Goal: Check status: Check status

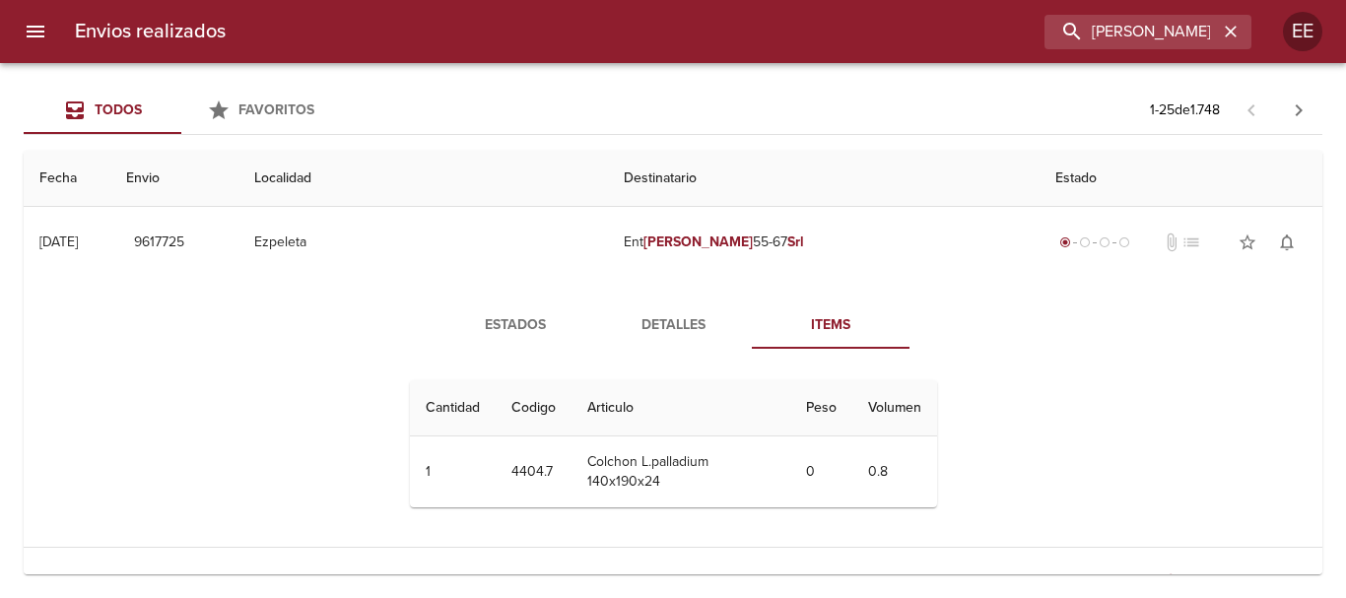
click at [1201, 30] on input "[PERSON_NAME] 55-67 SRL" at bounding box center [1130, 32] width 173 height 34
click at [1234, 30] on icon "button" at bounding box center [1231, 32] width 20 height 20
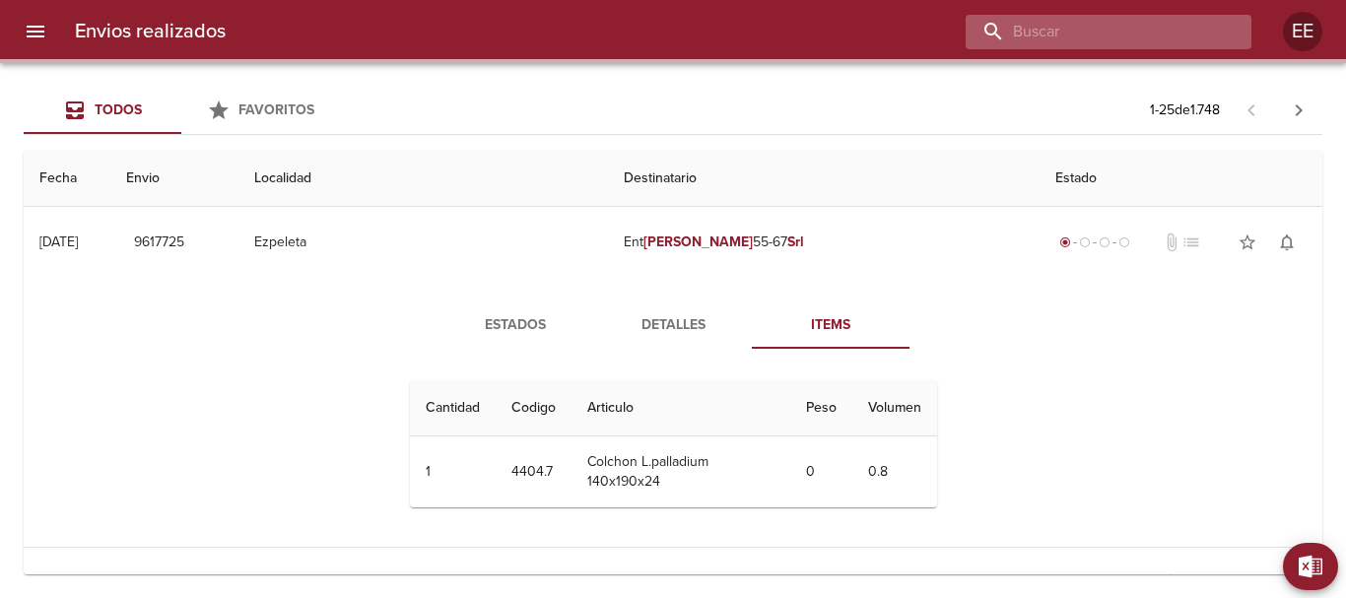
click at [1111, 26] on input "buscar" at bounding box center [1092, 32] width 252 height 34
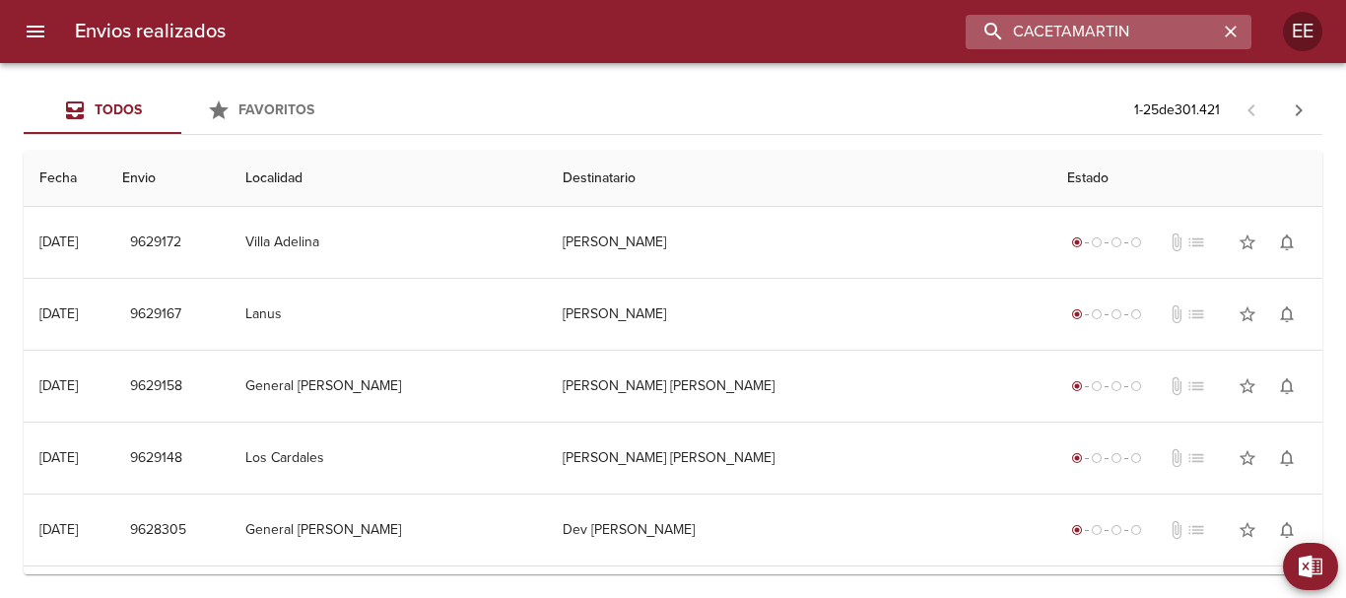
click at [1073, 33] on input "CACETAMARTIN" at bounding box center [1092, 32] width 252 height 34
click at [1163, 33] on input "CACETA [PERSON_NAME]" at bounding box center [1092, 32] width 252 height 34
type input "CACETA [PERSON_NAME]"
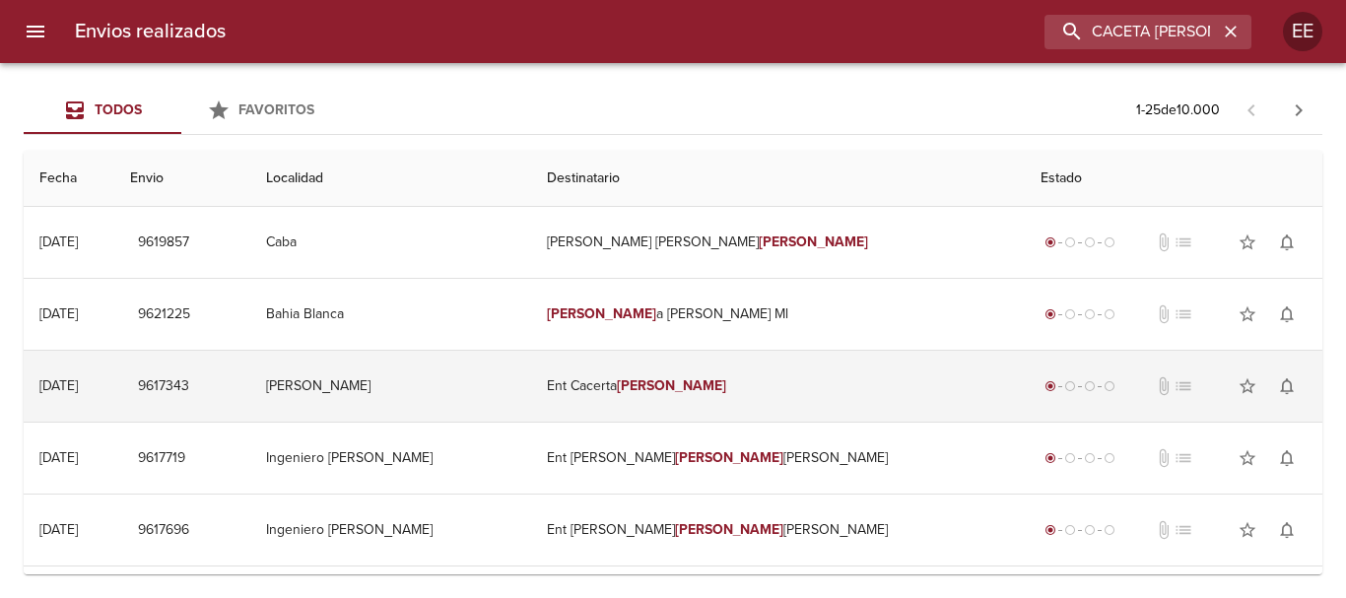
click at [689, 394] on td "Ent Cacerta [PERSON_NAME]" at bounding box center [778, 386] width 494 height 71
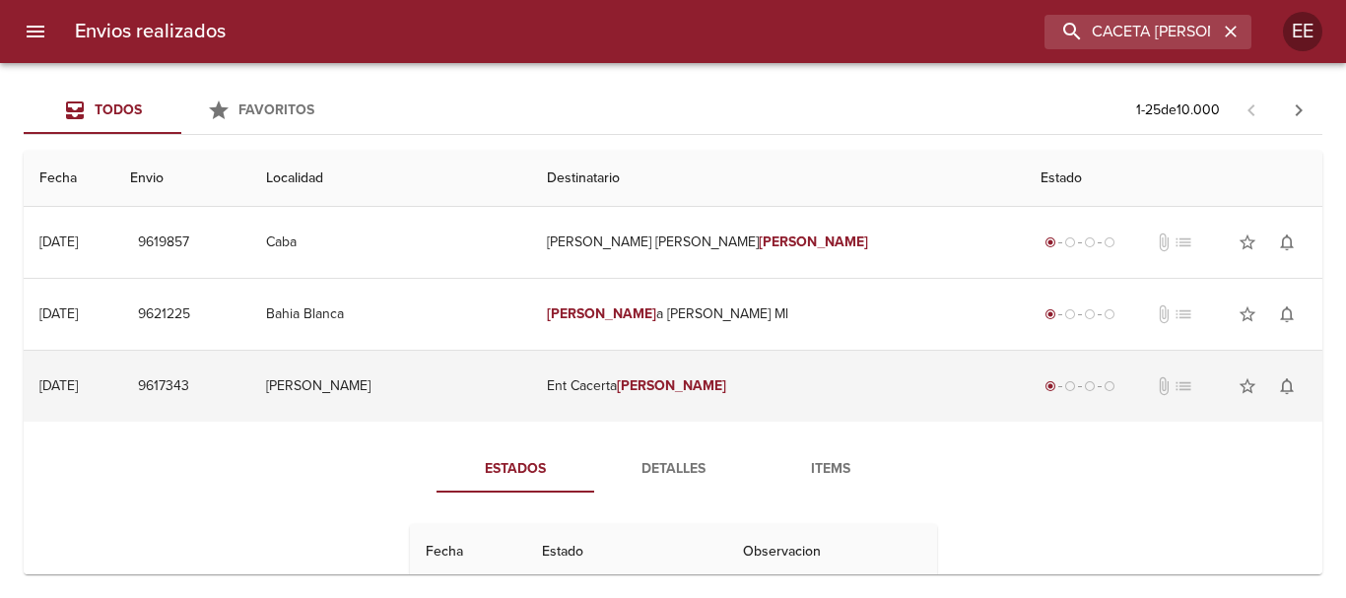
scroll to position [99, 0]
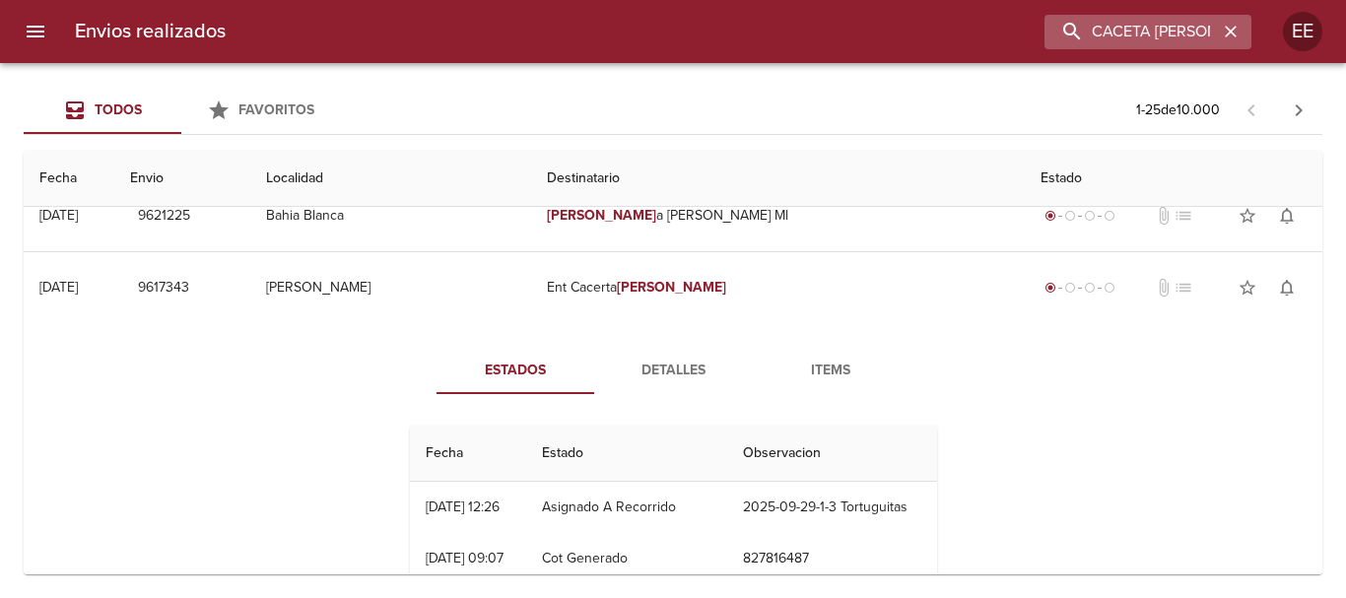
click at [1234, 32] on icon "button" at bounding box center [1231, 32] width 20 height 20
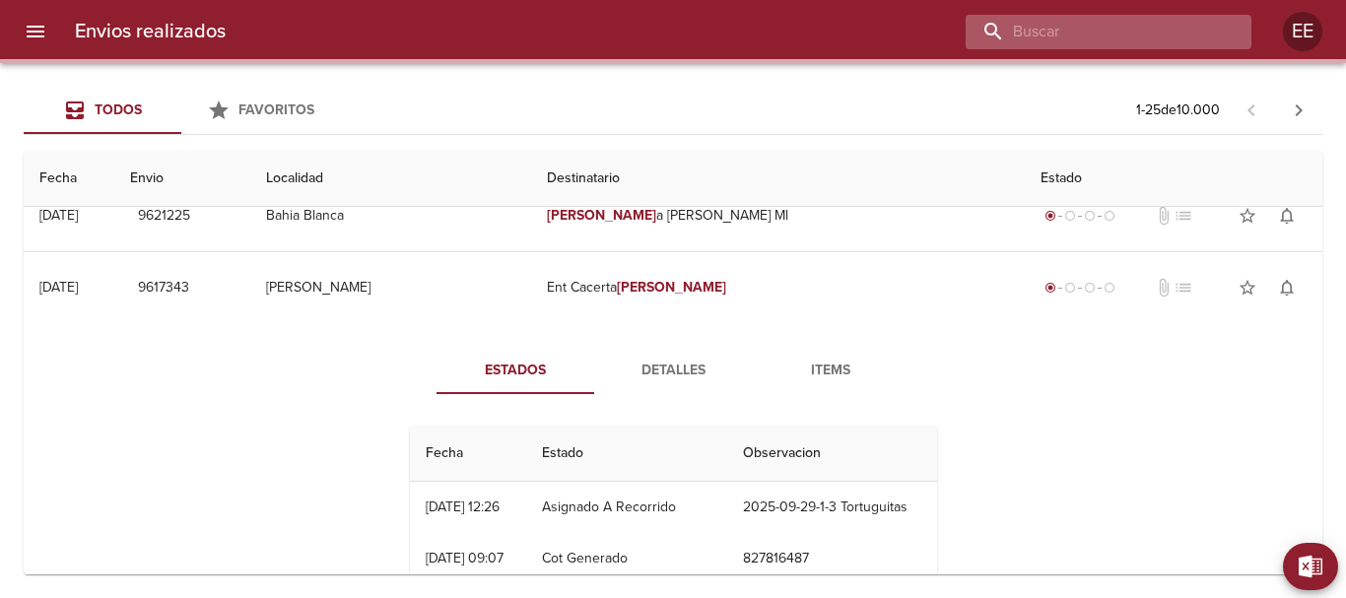
click at [1155, 30] on input "buscar" at bounding box center [1092, 32] width 252 height 34
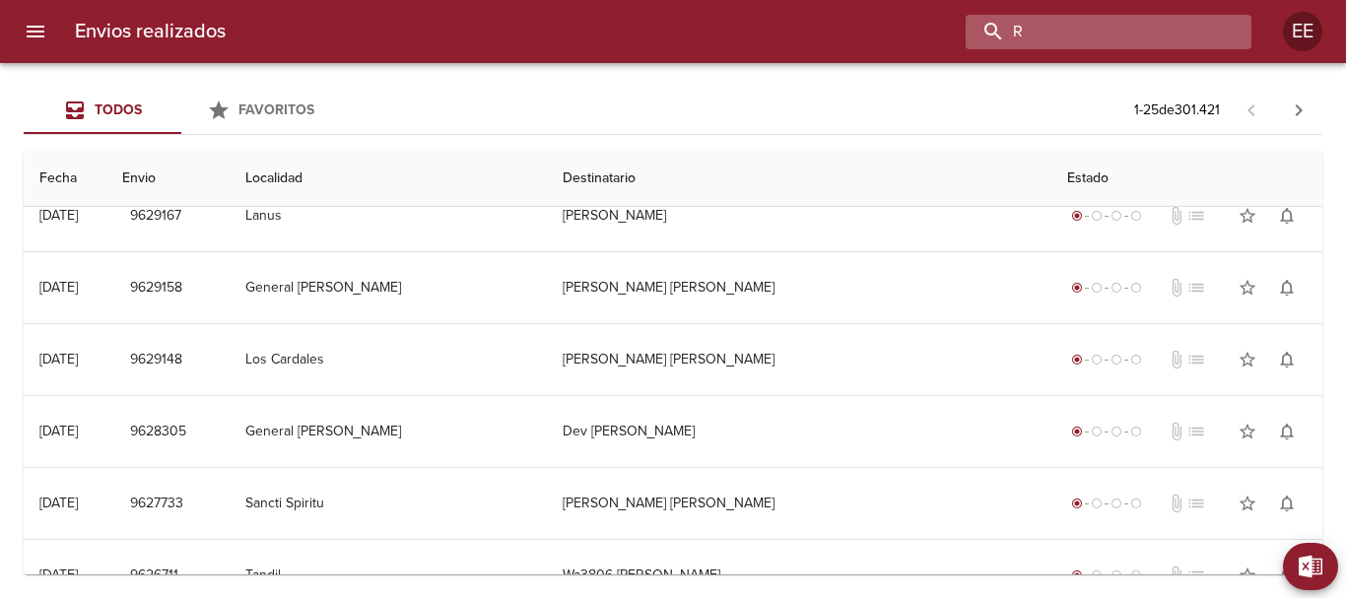
scroll to position [0, 0]
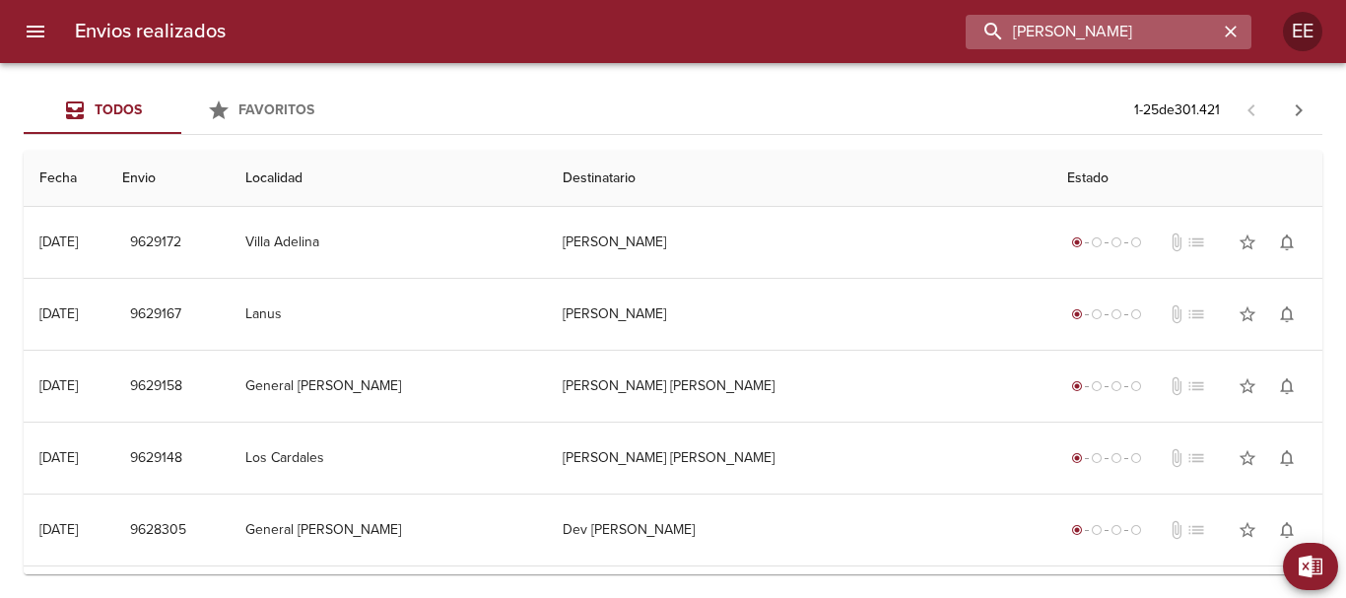
type input "[PERSON_NAME]"
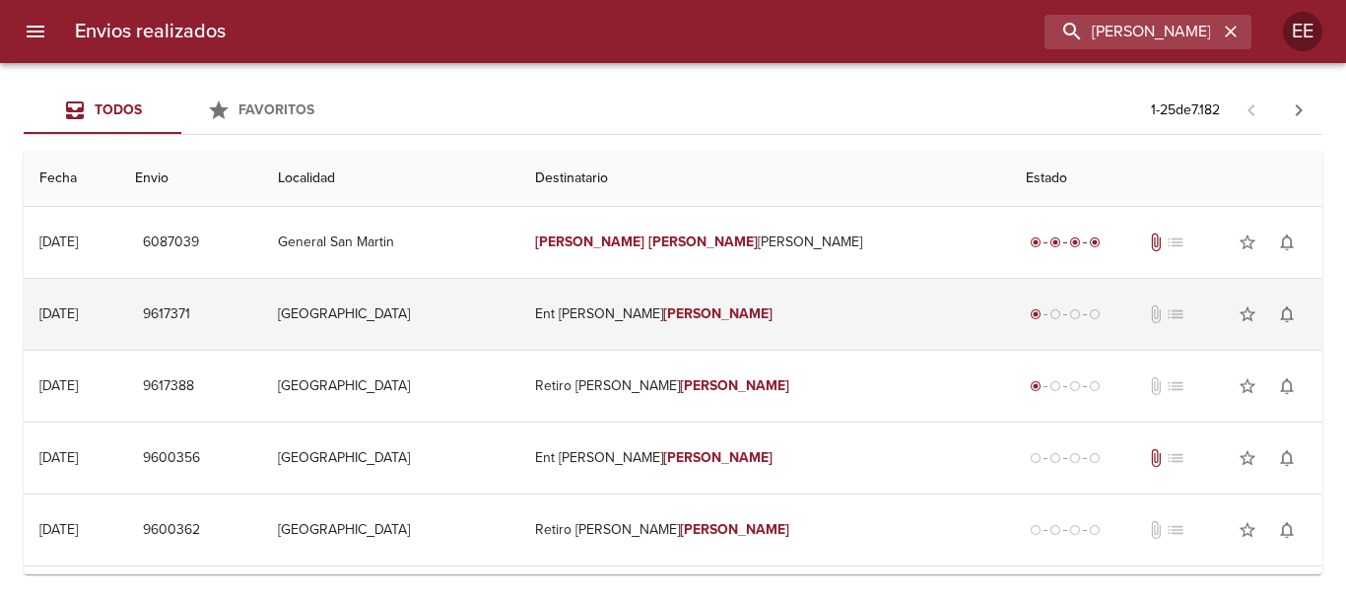
click at [699, 312] on em "[PERSON_NAME]" at bounding box center [717, 313] width 109 height 17
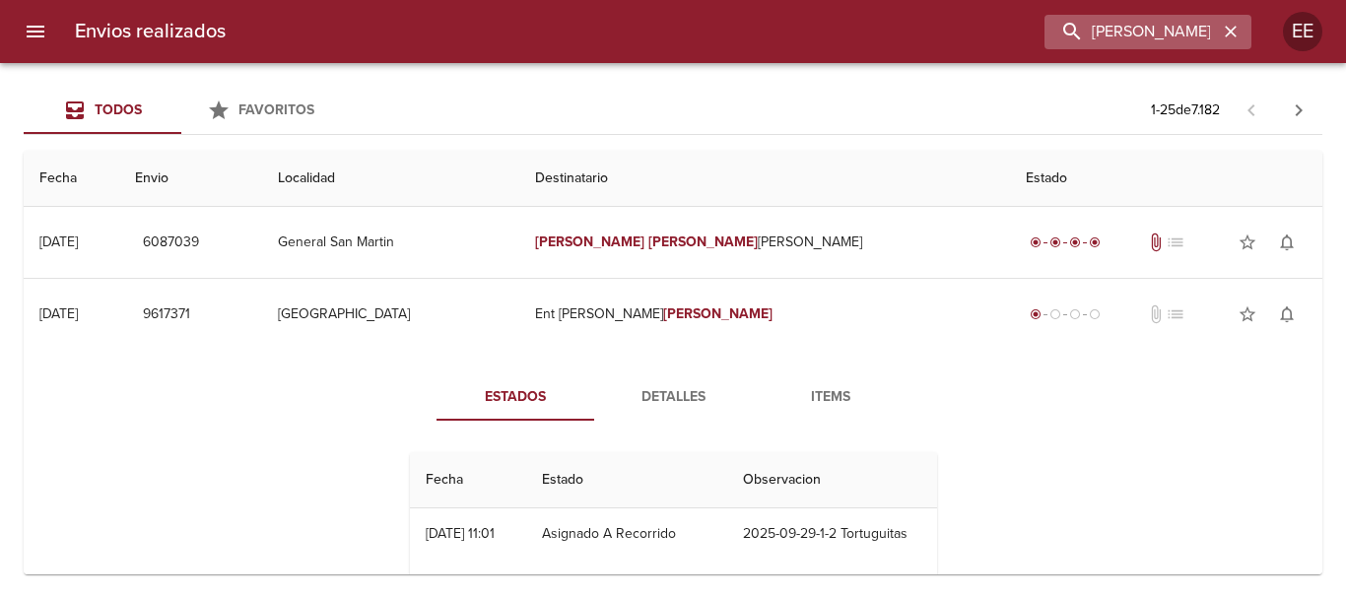
click at [1234, 30] on icon "button" at bounding box center [1231, 32] width 12 height 12
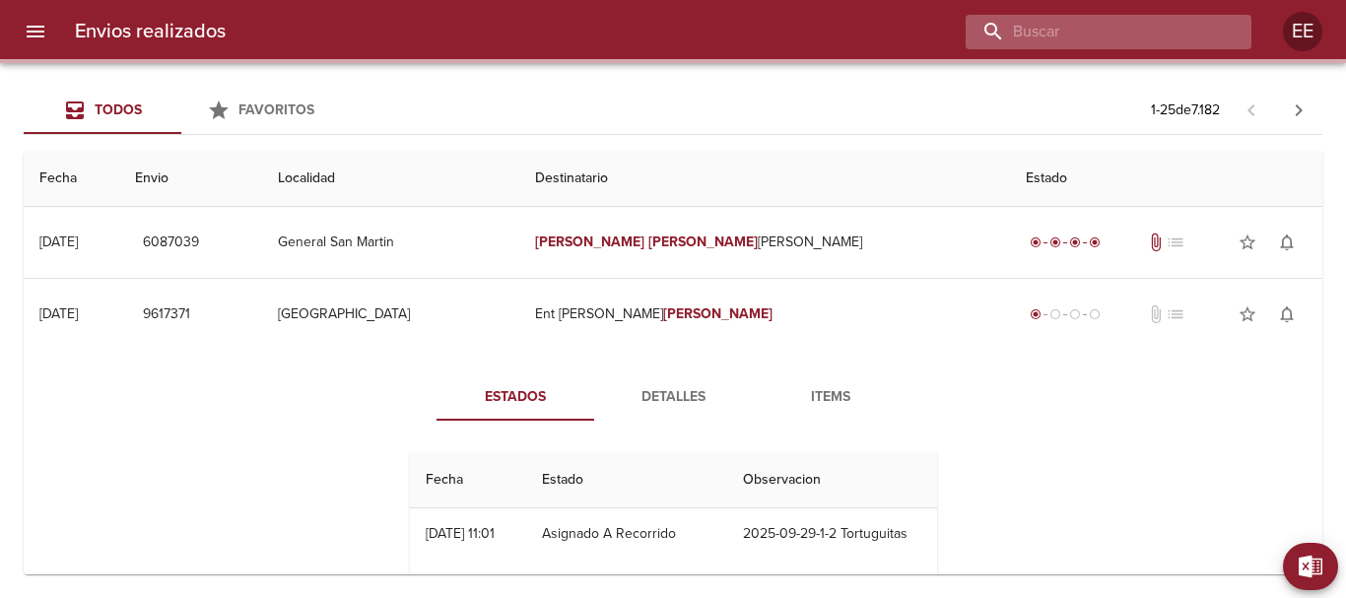
click at [1162, 26] on input "buscar" at bounding box center [1092, 32] width 252 height 34
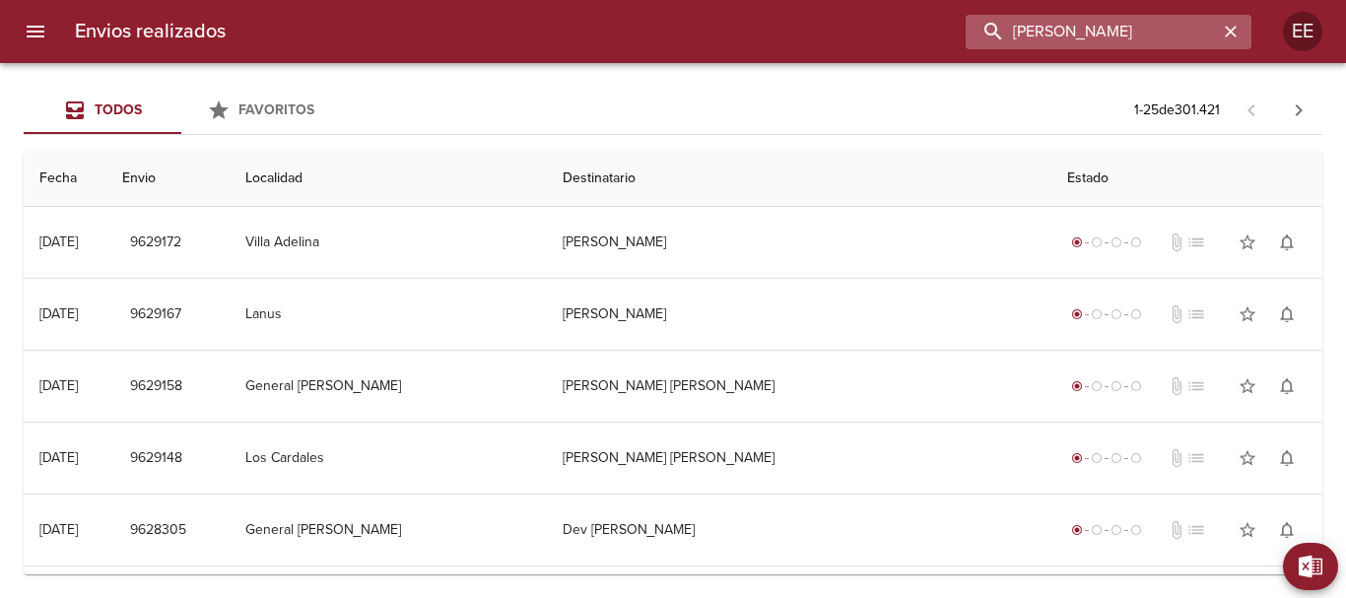
type input "[PERSON_NAME]"
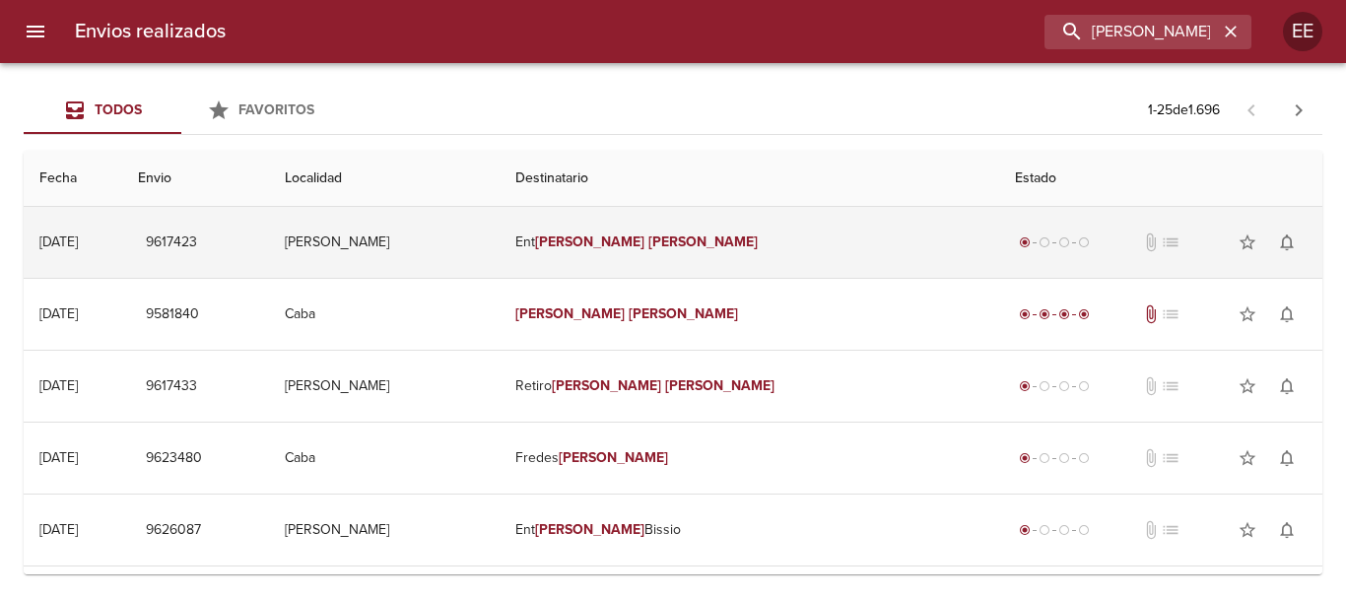
click at [747, 230] on td "Ent [PERSON_NAME]" at bounding box center [750, 242] width 500 height 71
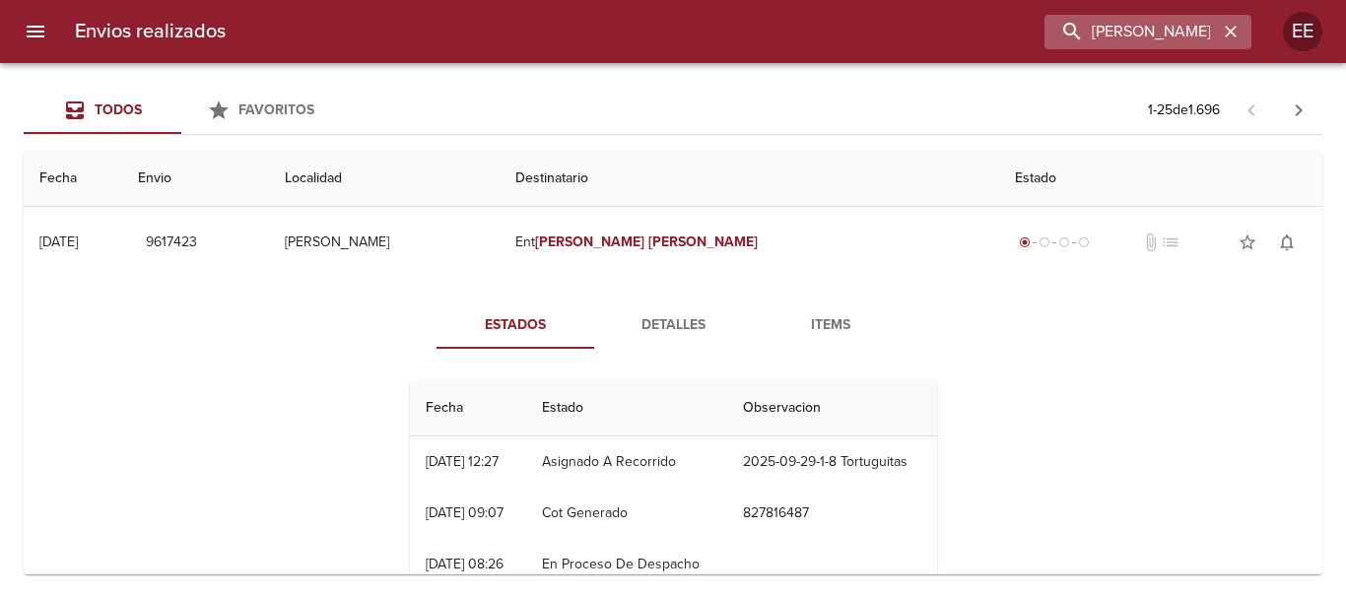
click at [1229, 30] on icon "button" at bounding box center [1231, 32] width 12 height 12
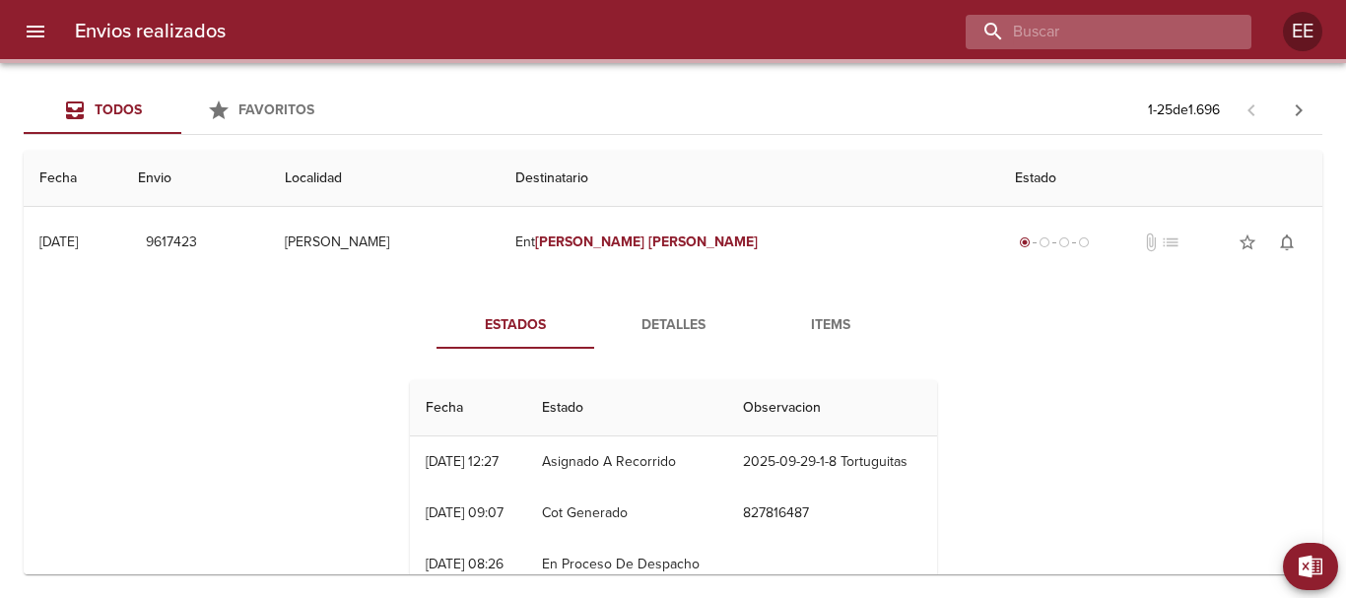
click at [1192, 24] on input "buscar" at bounding box center [1092, 32] width 252 height 34
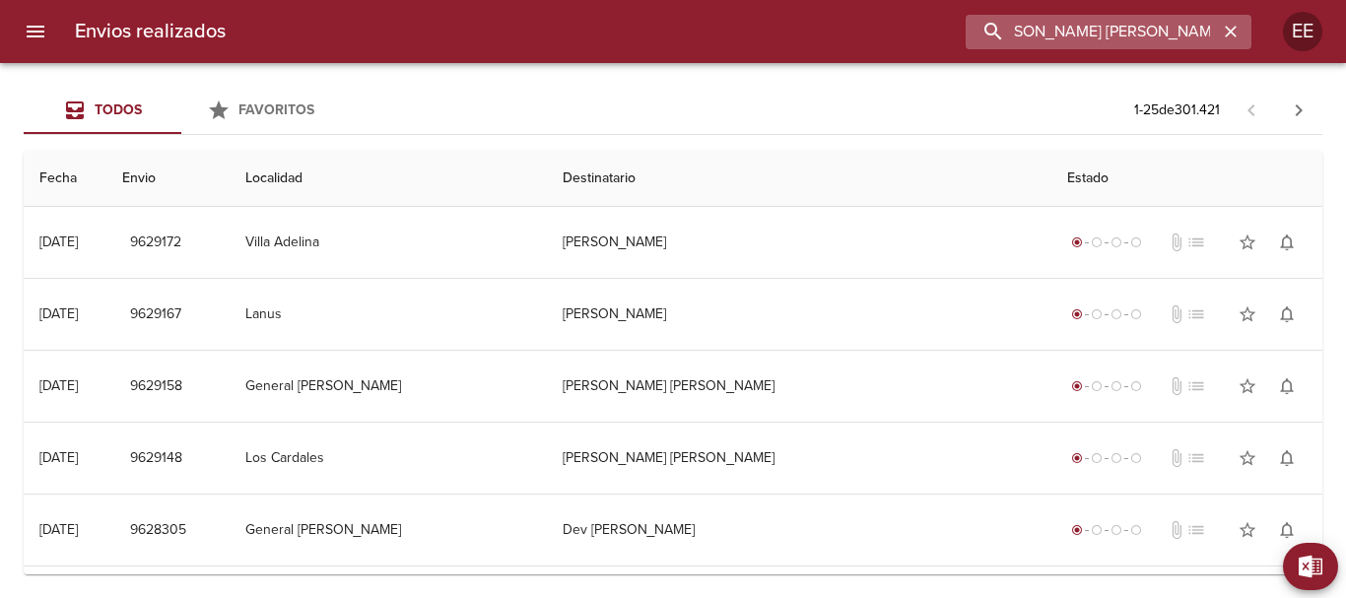
scroll to position [0, 42]
type input "[PERSON_NAME] [PERSON_NAME]"
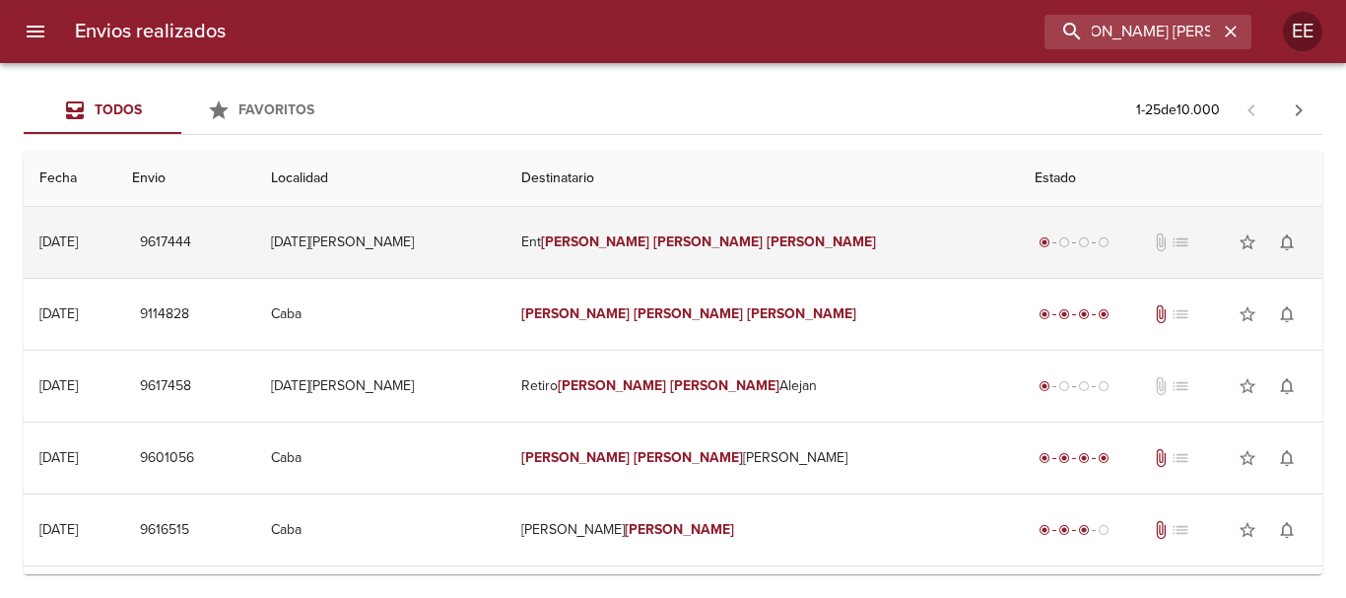
click at [650, 234] on em "[PERSON_NAME]" at bounding box center [595, 242] width 109 height 17
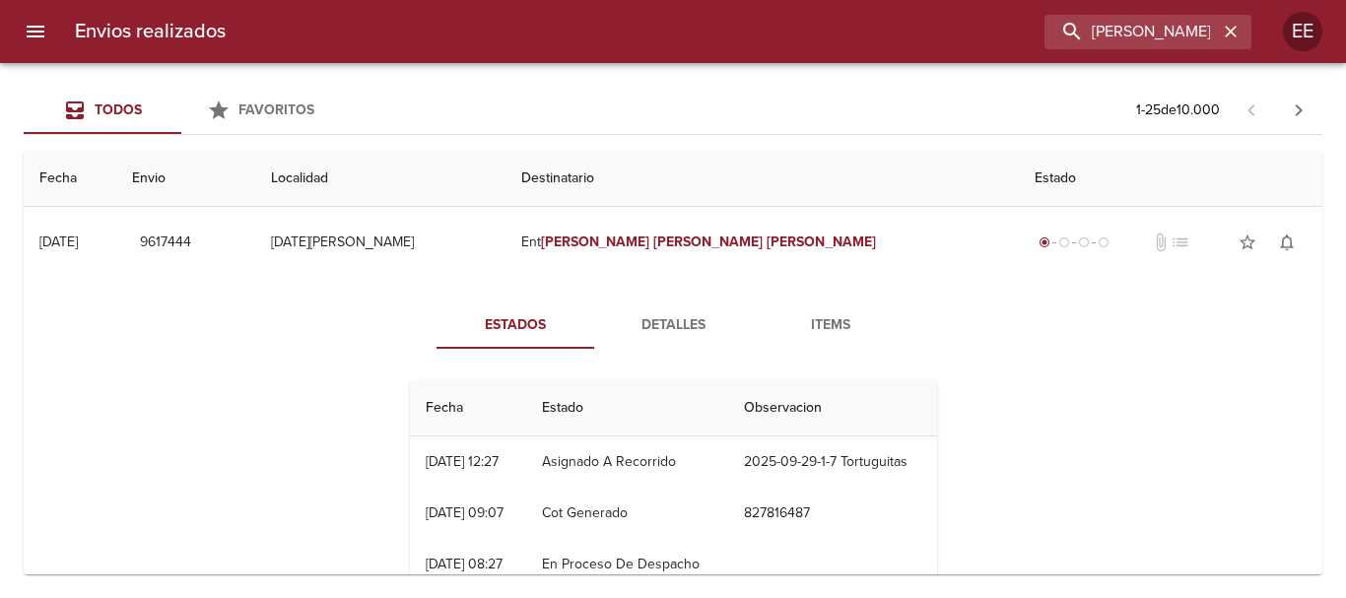
drag, startPoint x: 670, startPoint y: 233, endPoint x: 1131, endPoint y: 344, distance: 474.3
click at [1141, 352] on div "Estados Detalles Items Fecha Estado Observacion 26/09 [DATE] 12:27 Asignado A R…" at bounding box center [672, 454] width 1267 height 352
click at [1225, 32] on icon "button" at bounding box center [1231, 32] width 20 height 20
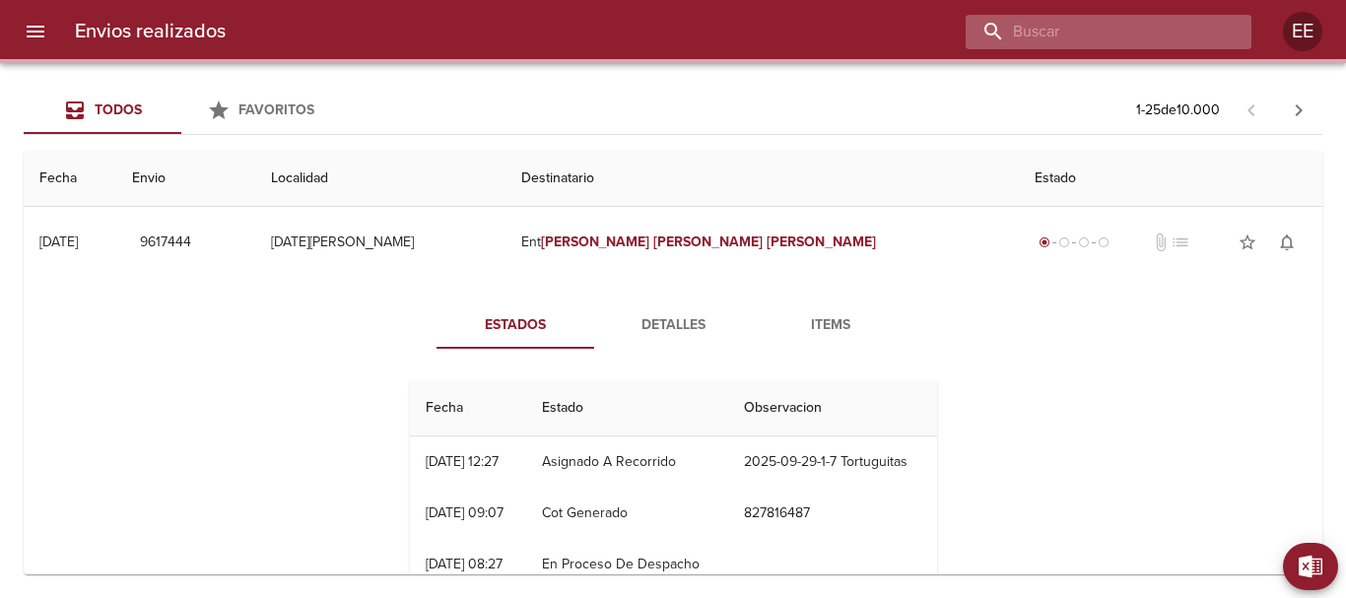
click at [1106, 34] on input "buscar" at bounding box center [1092, 32] width 252 height 34
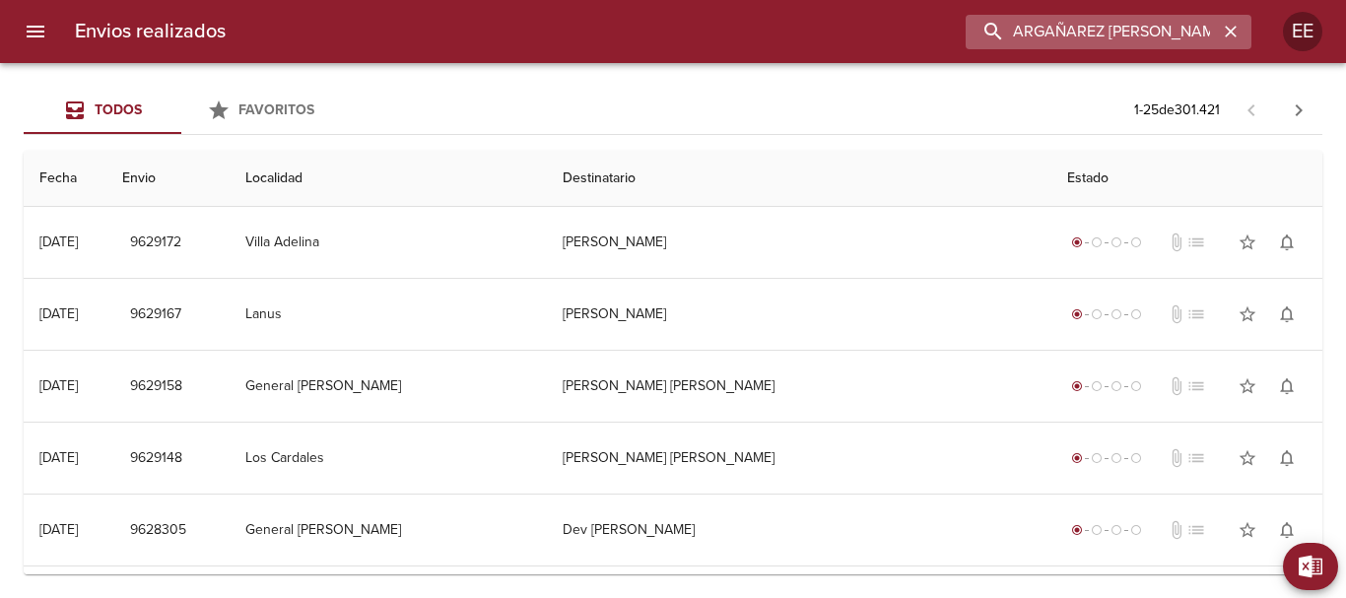
type input "ARGAÑAREZ [PERSON_NAME]"
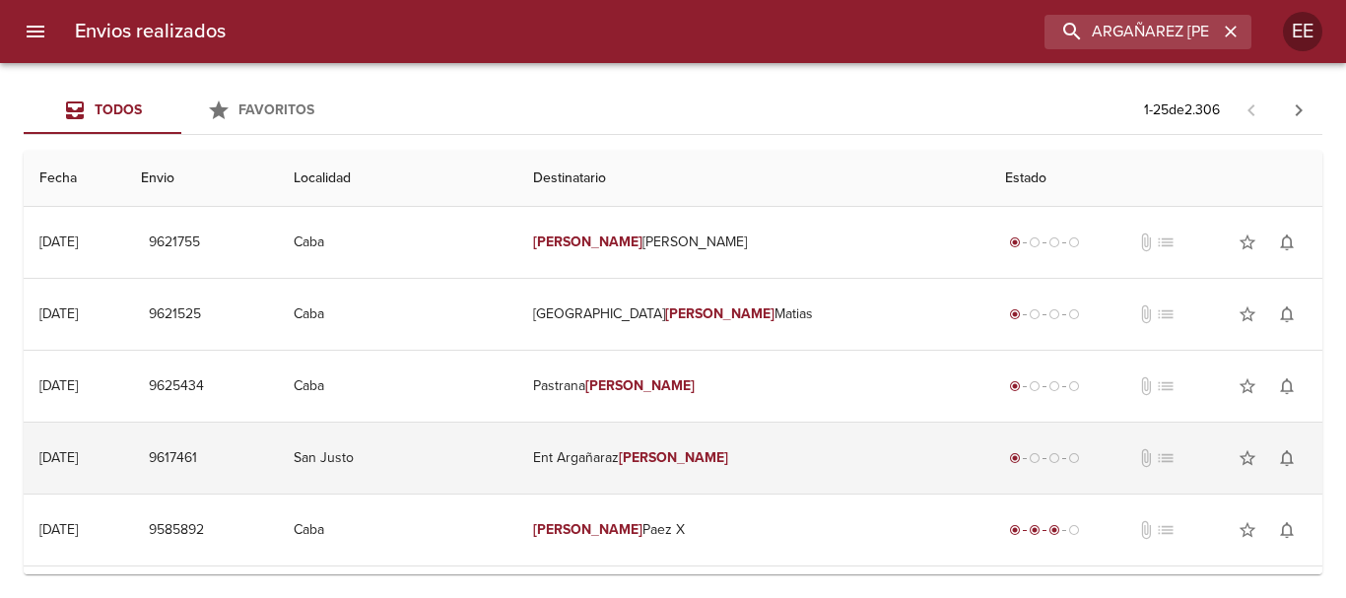
click at [660, 463] on td "Ent [PERSON_NAME]" at bounding box center [753, 458] width 472 height 71
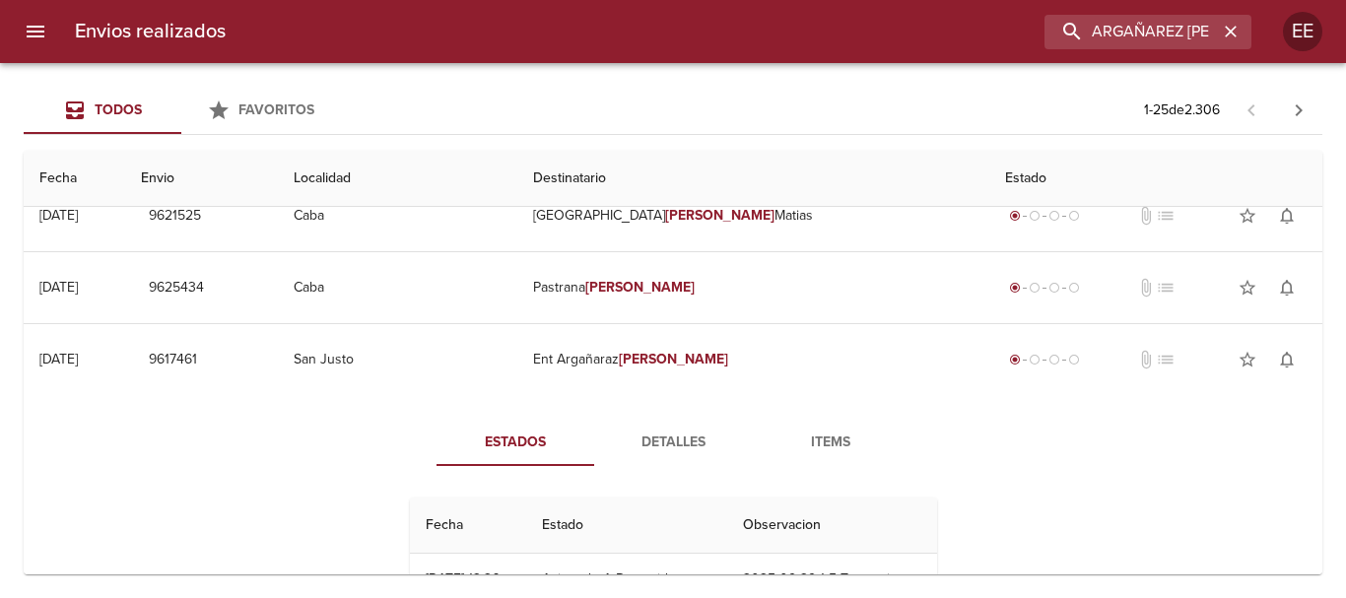
scroll to position [197, 0]
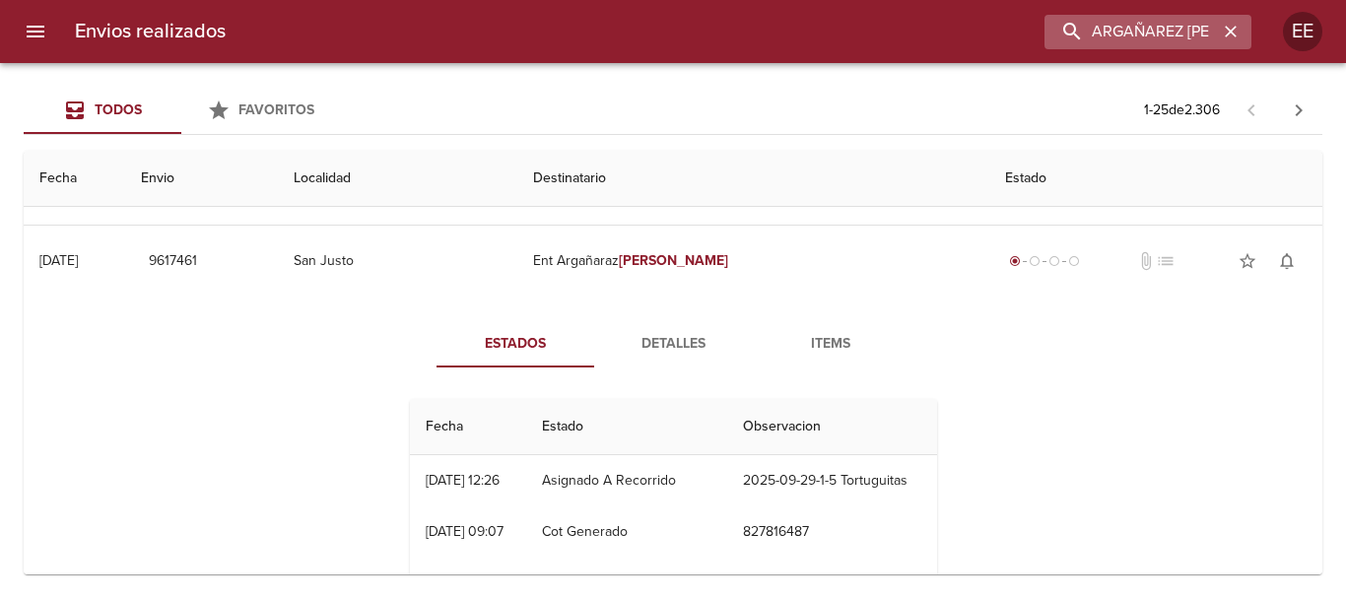
click at [1225, 39] on icon "button" at bounding box center [1231, 32] width 20 height 20
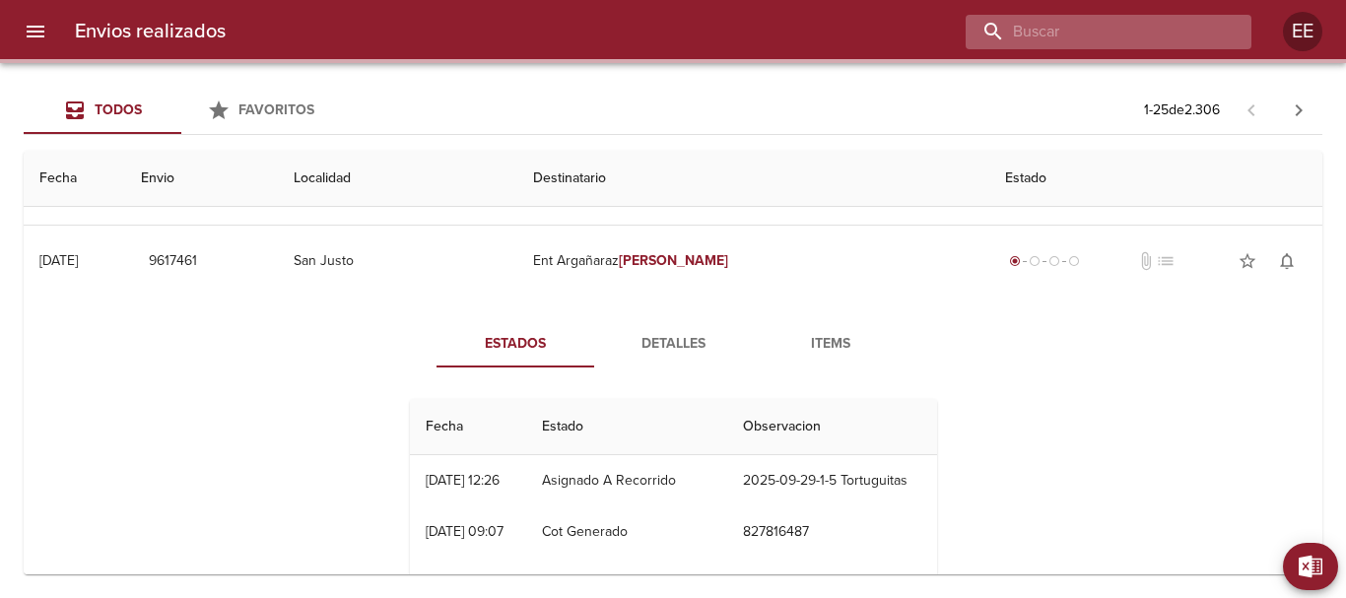
click at [1172, 30] on input "buscar" at bounding box center [1092, 32] width 252 height 34
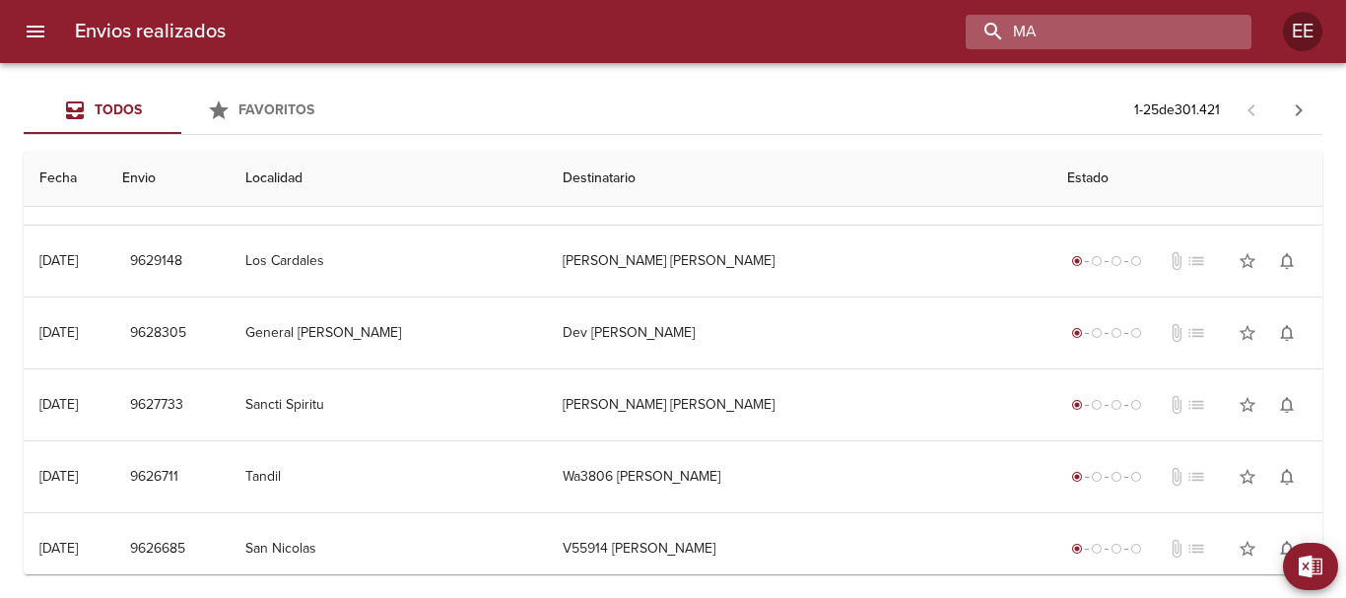
scroll to position [0, 0]
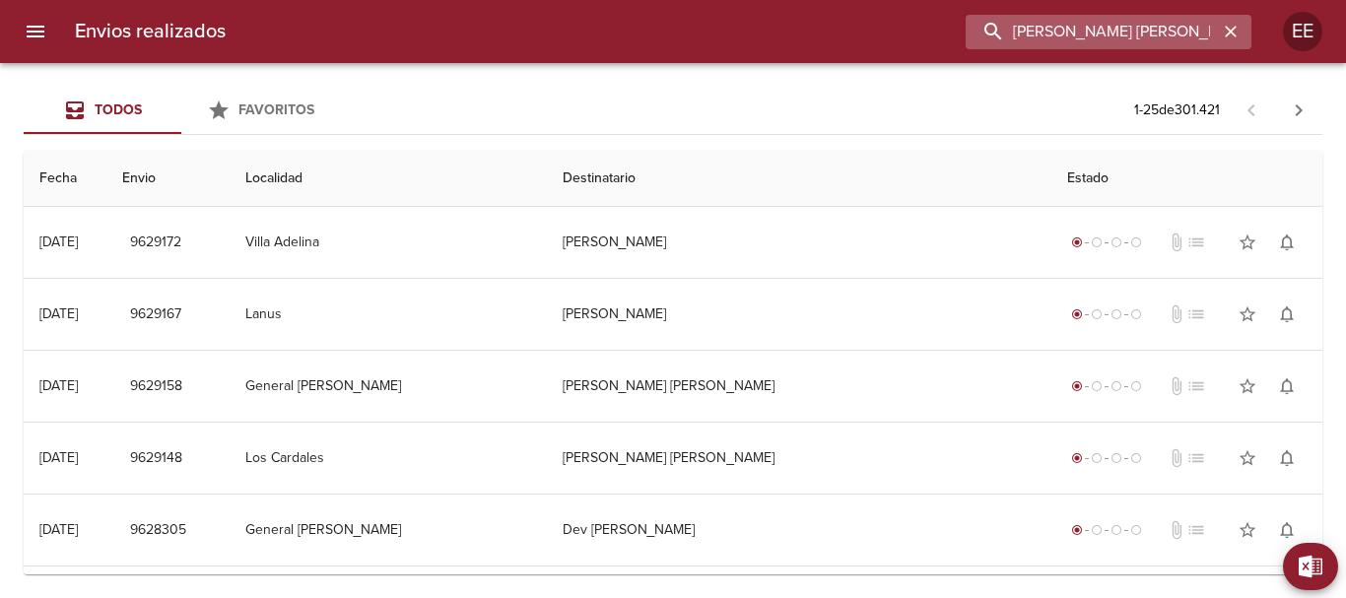
type input "[PERSON_NAME] [PERSON_NAME]"
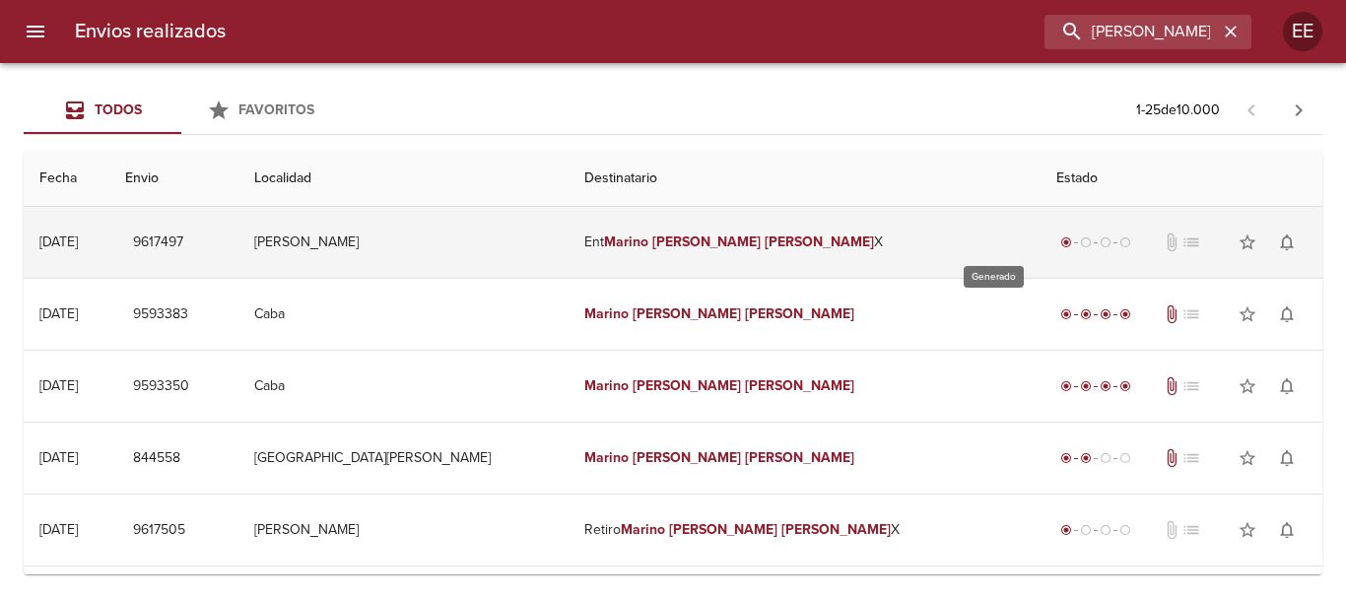
click at [1040, 240] on td "radio_button_checked radio_button_unchecked radio_button_unchecked radio_button…" at bounding box center [1181, 242] width 282 height 71
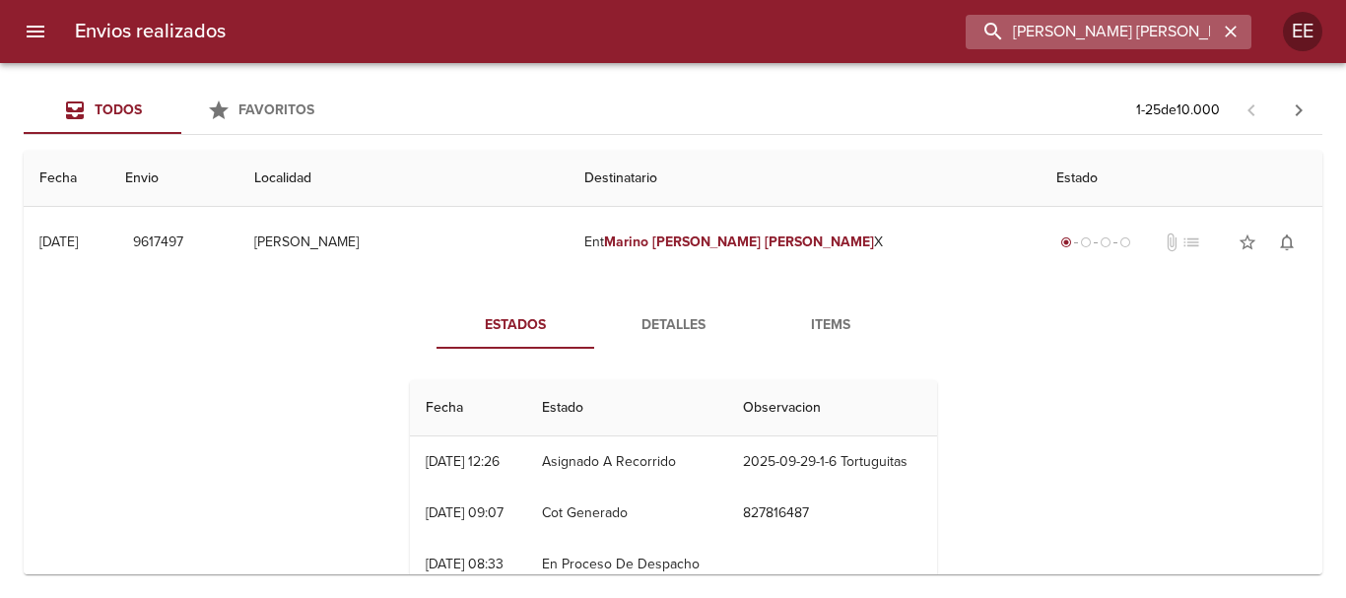
click at [1159, 46] on input "[PERSON_NAME] [PERSON_NAME]" at bounding box center [1092, 32] width 252 height 34
drag, startPoint x: 1185, startPoint y: 20, endPoint x: 900, endPoint y: 12, distance: 285.8
click at [900, 12] on div "Envios realizados [PERSON_NAME]" at bounding box center [673, 31] width 1346 height 63
type input "[PERSON_NAME]"
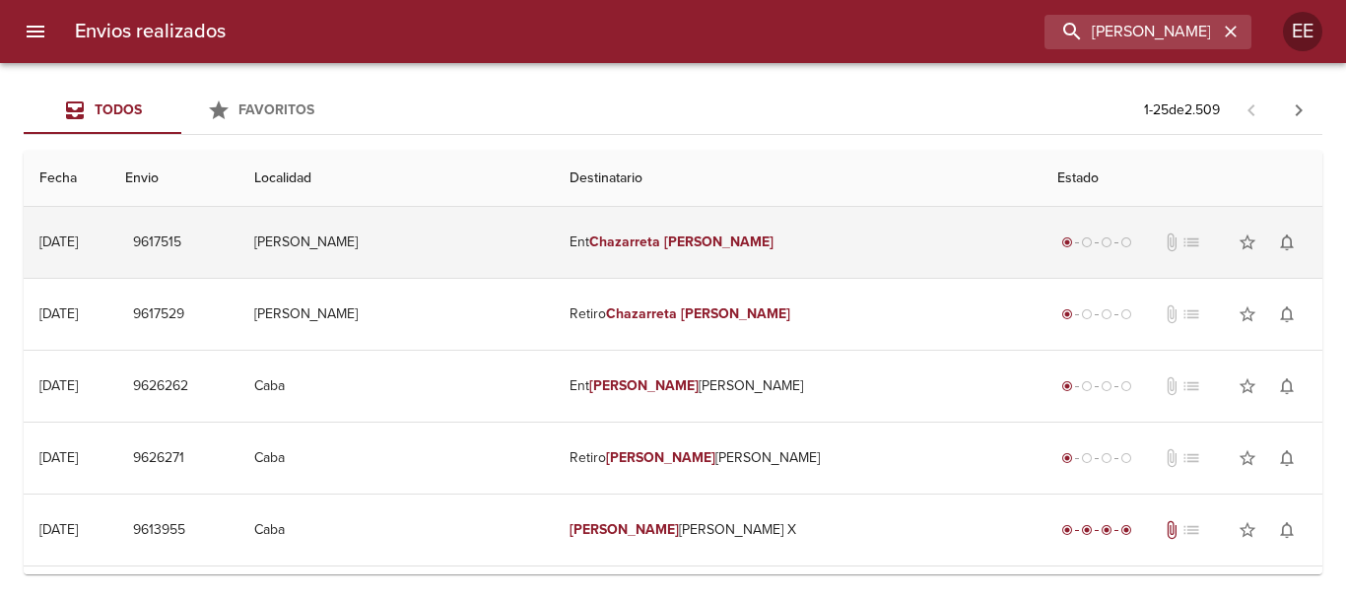
click at [784, 255] on td "Ent [PERSON_NAME]" at bounding box center [798, 242] width 488 height 71
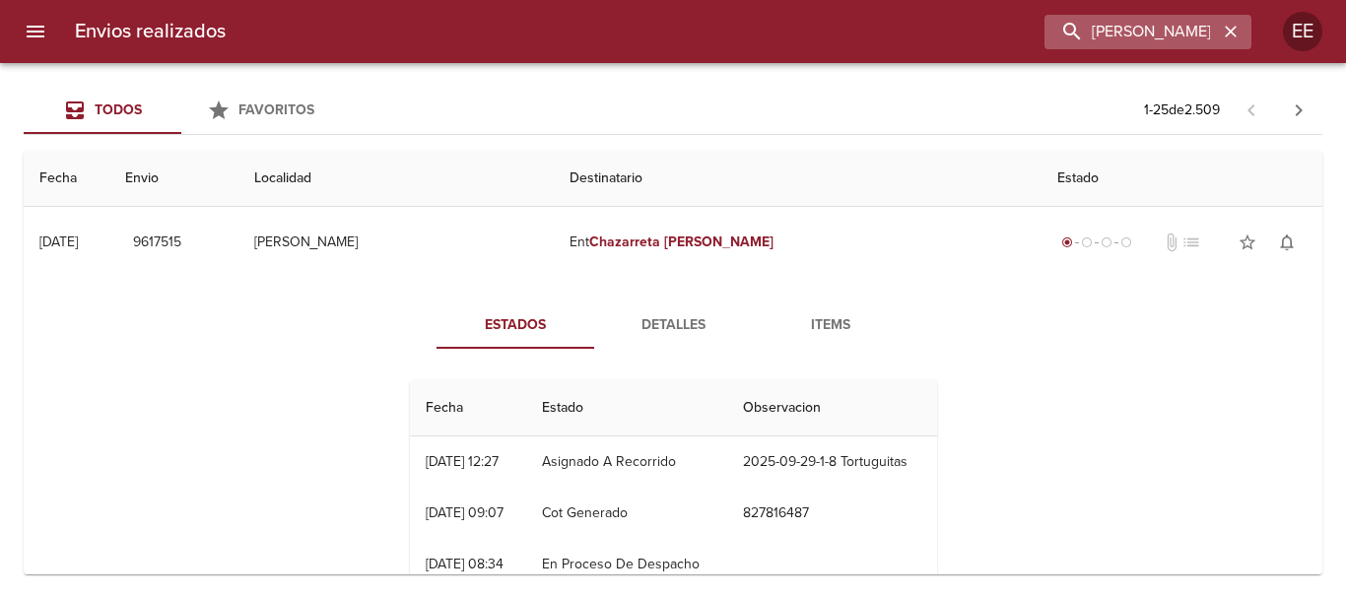
click at [1235, 41] on button "button" at bounding box center [1231, 32] width 26 height 26
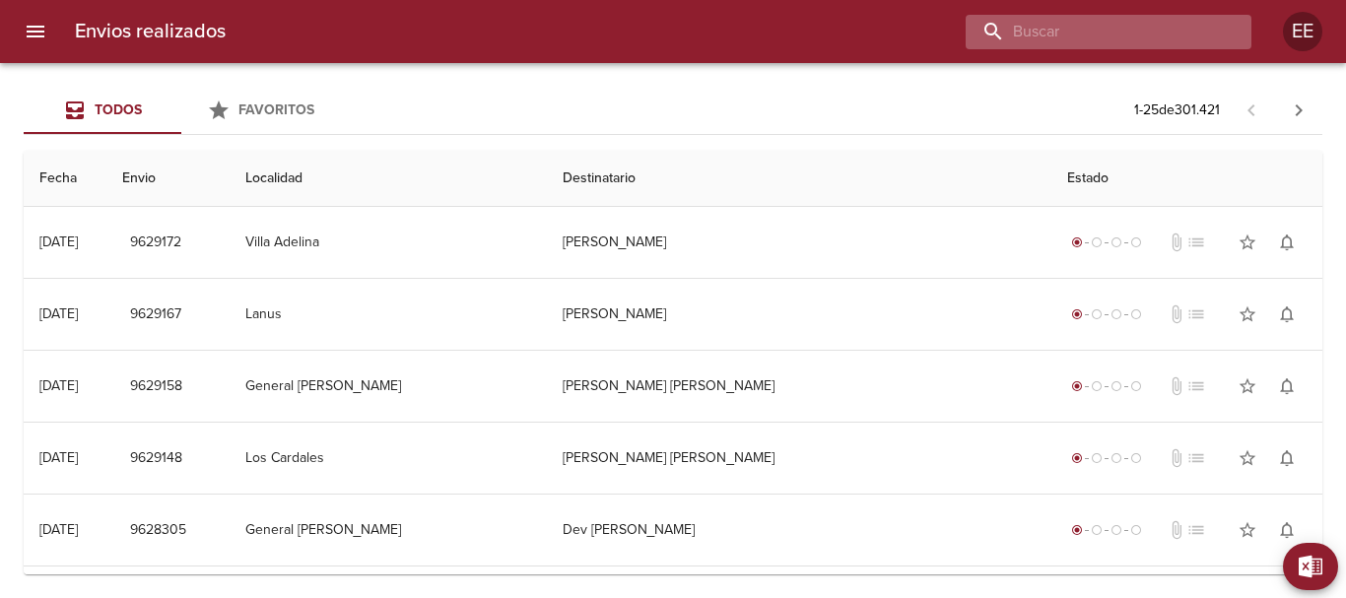
click at [1165, 25] on input "buscar" at bounding box center [1092, 32] width 252 height 34
type input "[PERSON_NAME] [PERSON_NAME]"
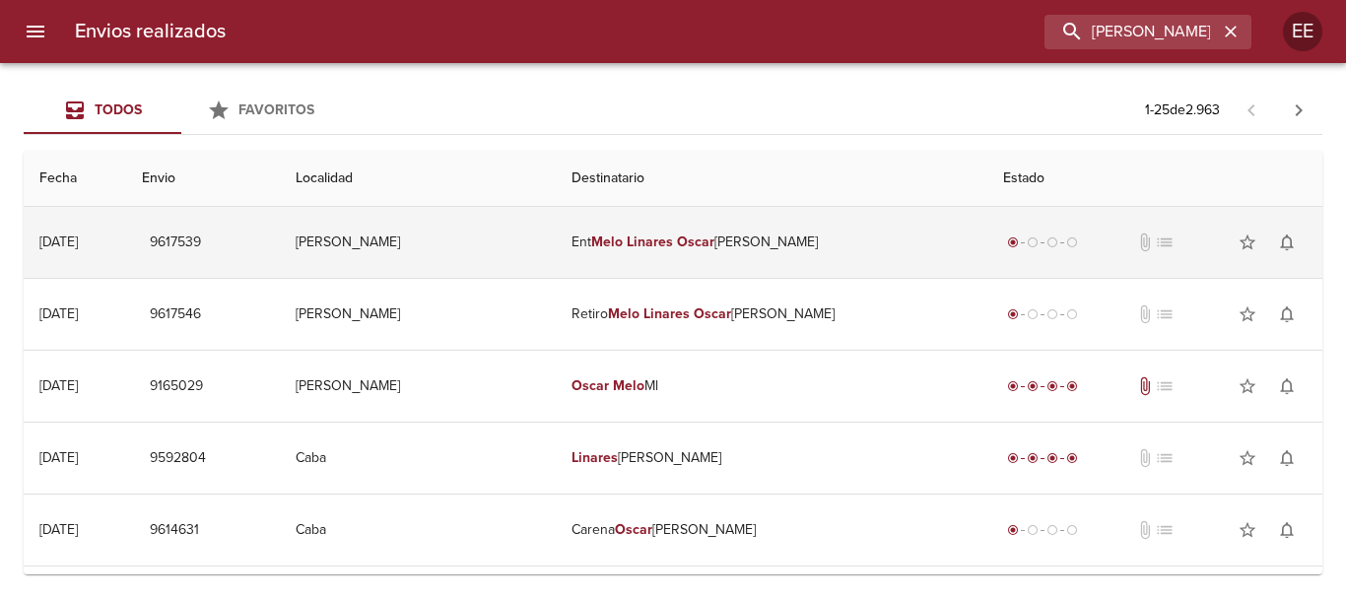
click at [714, 234] on em "Oscar" at bounding box center [695, 242] width 37 height 17
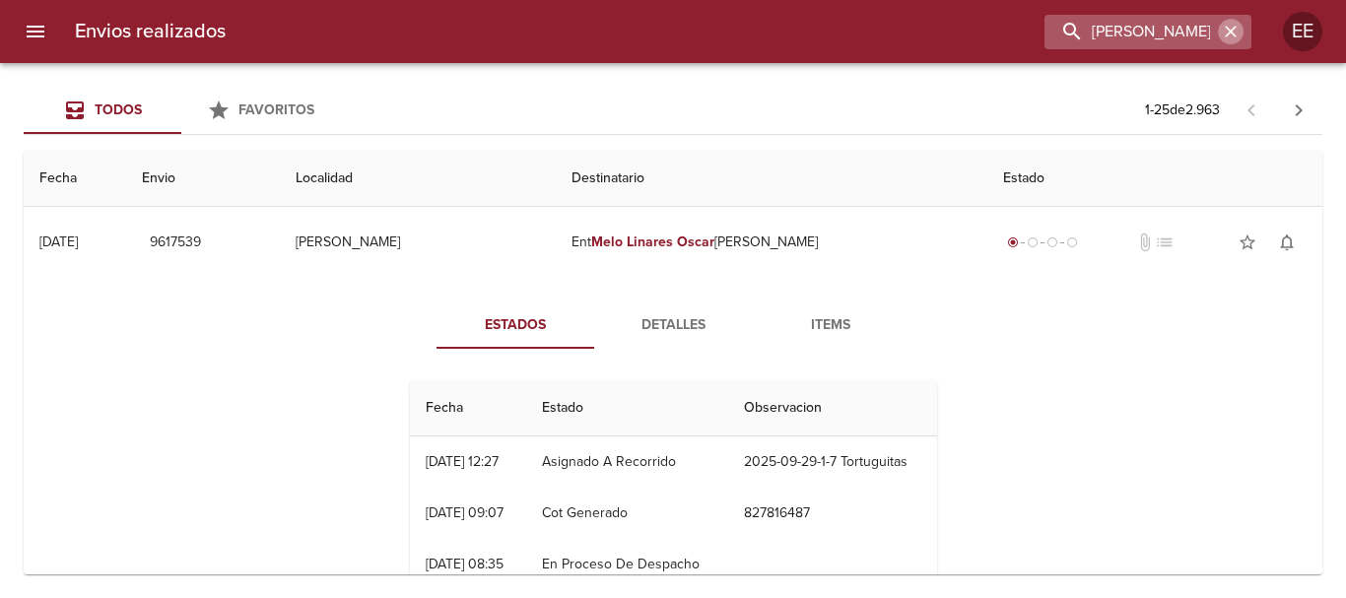
click at [1235, 36] on icon "button" at bounding box center [1231, 32] width 12 height 12
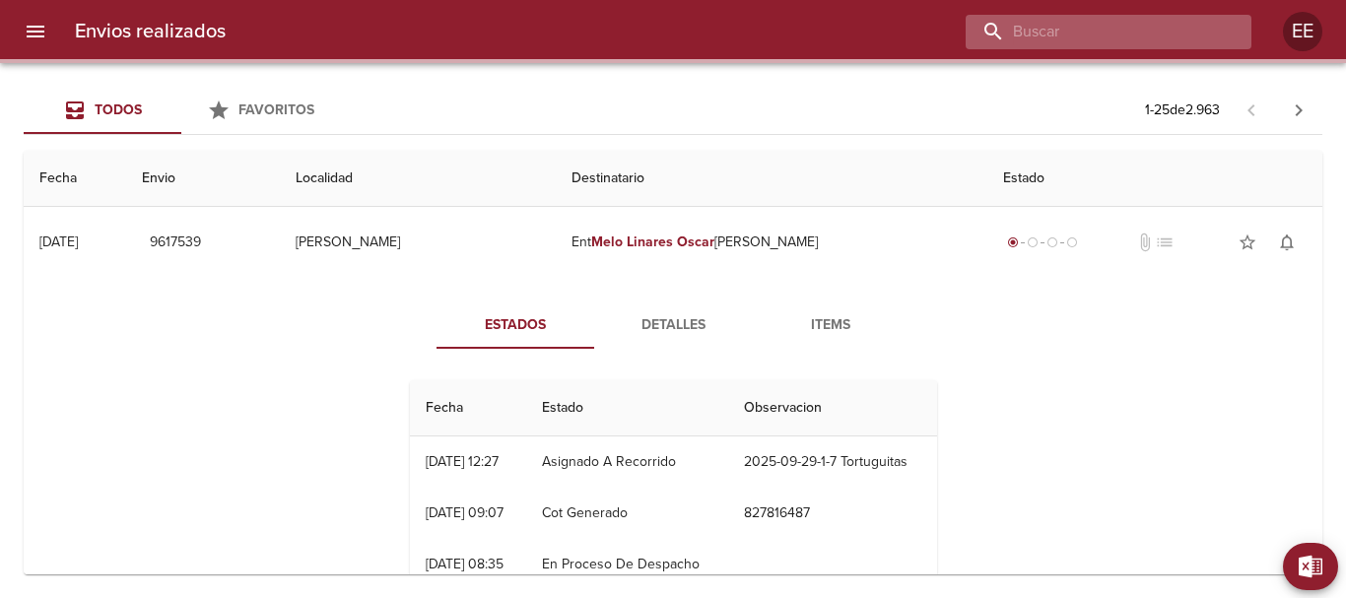
click at [1111, 27] on input "buscar" at bounding box center [1092, 32] width 252 height 34
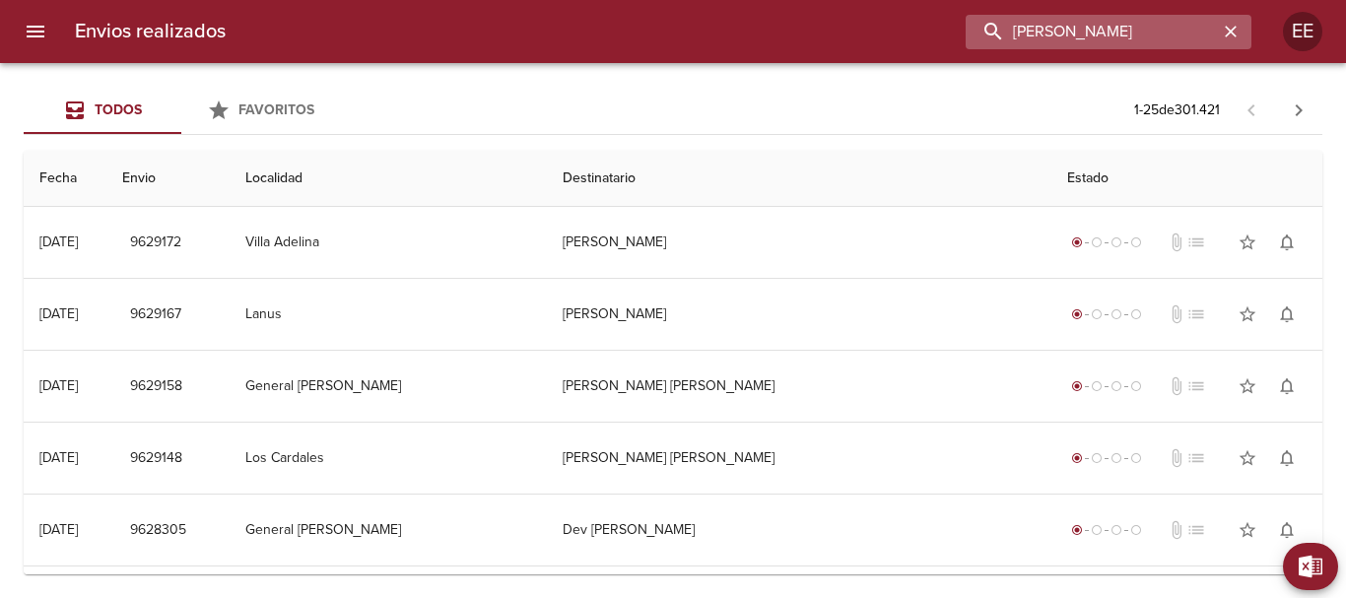
type input "[PERSON_NAME]"
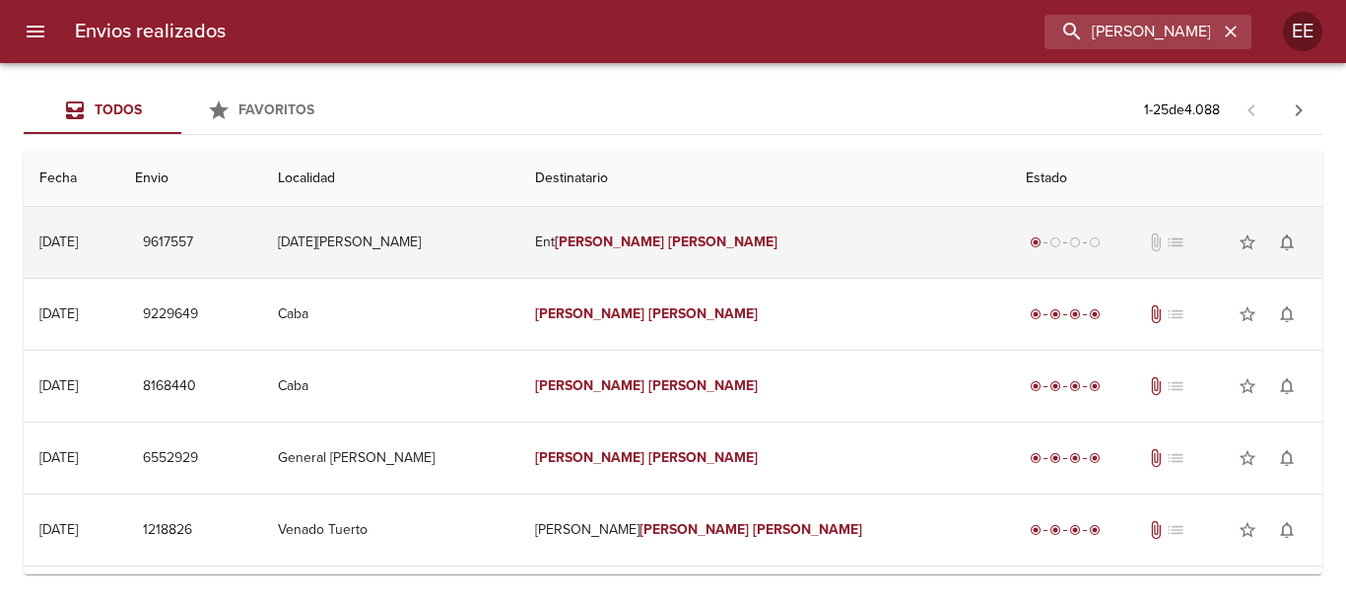
click at [711, 254] on td "Ent [PERSON_NAME]" at bounding box center [764, 242] width 490 height 71
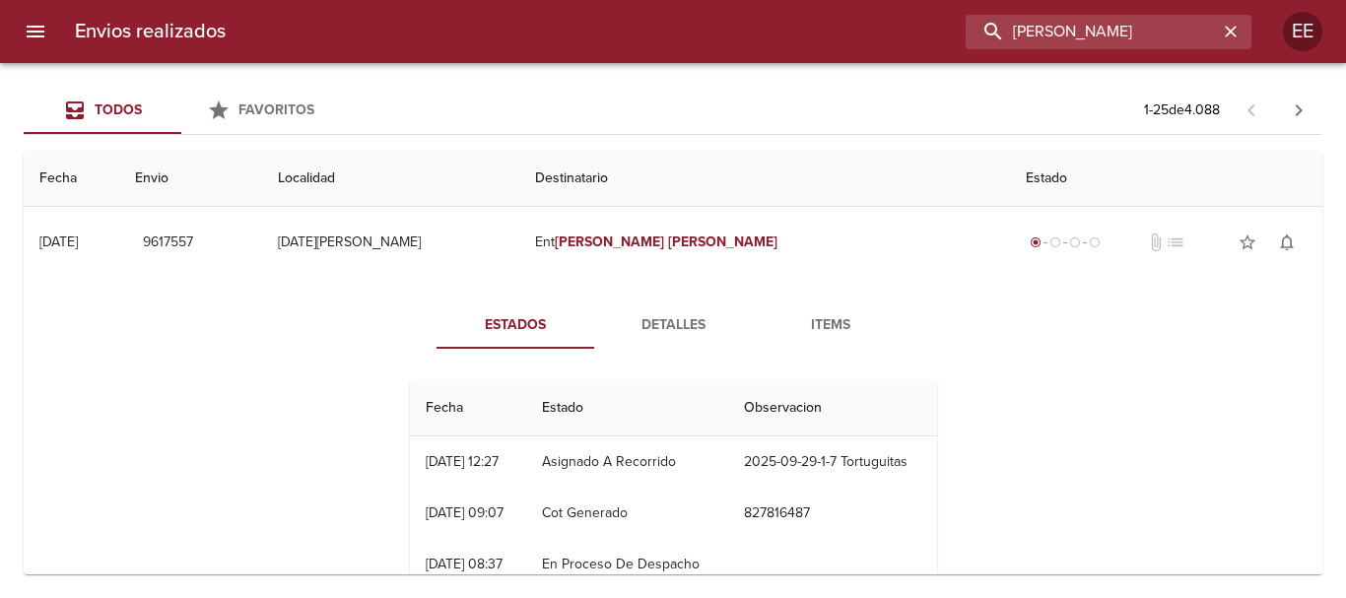
drag, startPoint x: 1198, startPoint y: 30, endPoint x: 757, endPoint y: 0, distance: 442.4
click at [758, 0] on div "Envios realizados [PERSON_NAME] EE" at bounding box center [673, 31] width 1346 height 63
type input "[PERSON_NAME]"
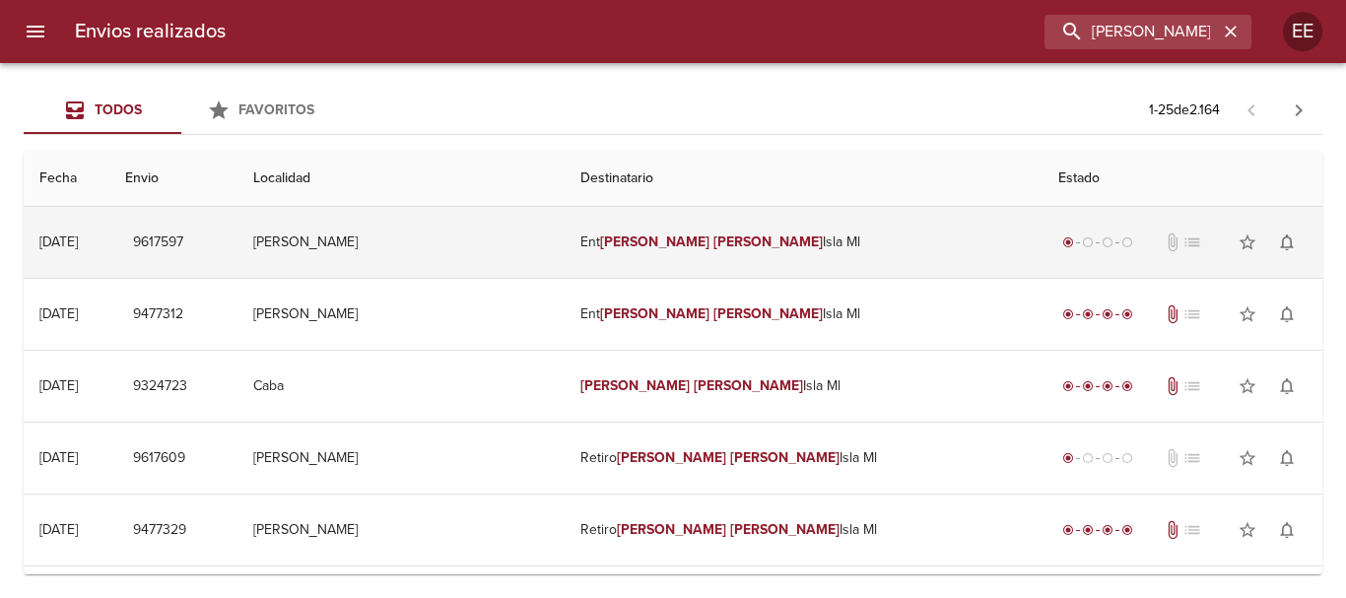
click at [736, 247] on em "[PERSON_NAME]" at bounding box center [767, 242] width 109 height 17
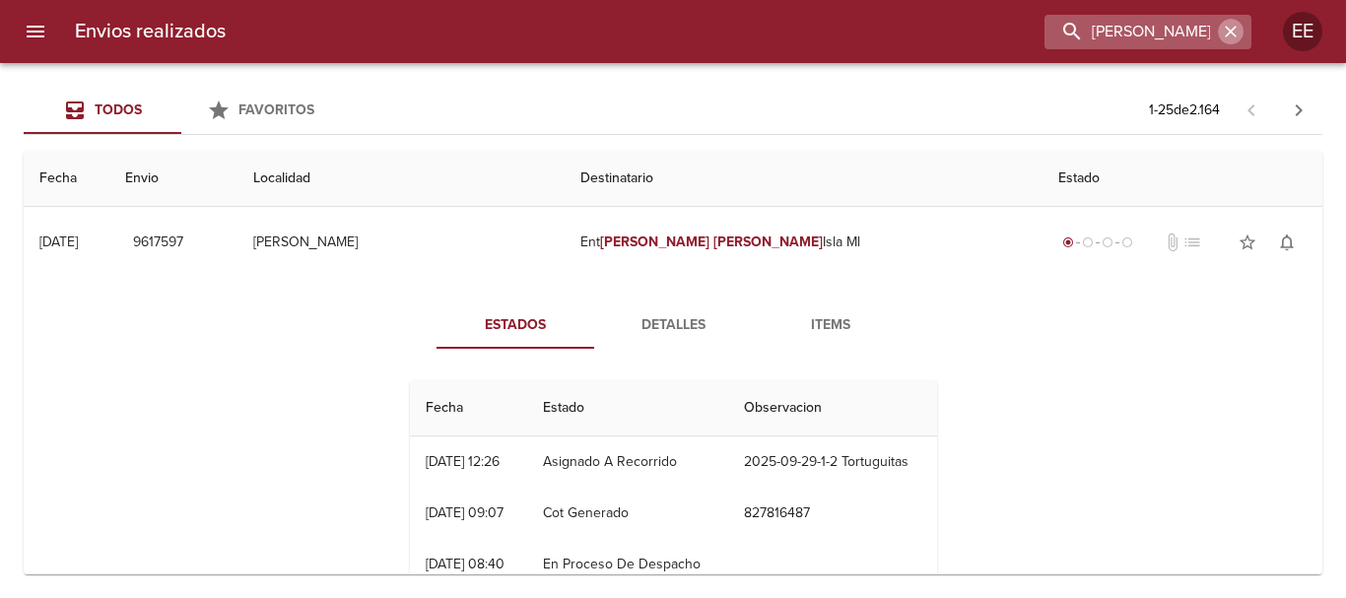
click at [1225, 30] on icon "button" at bounding box center [1231, 32] width 20 height 20
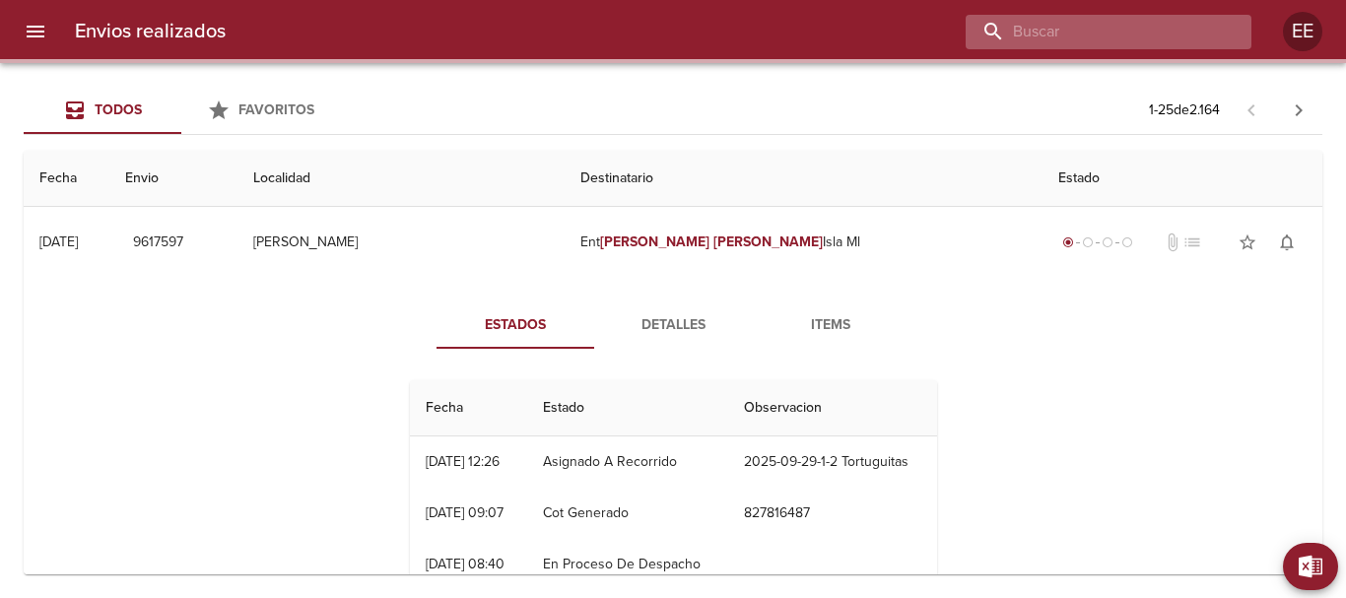
click at [1154, 30] on input "buscar" at bounding box center [1092, 32] width 252 height 34
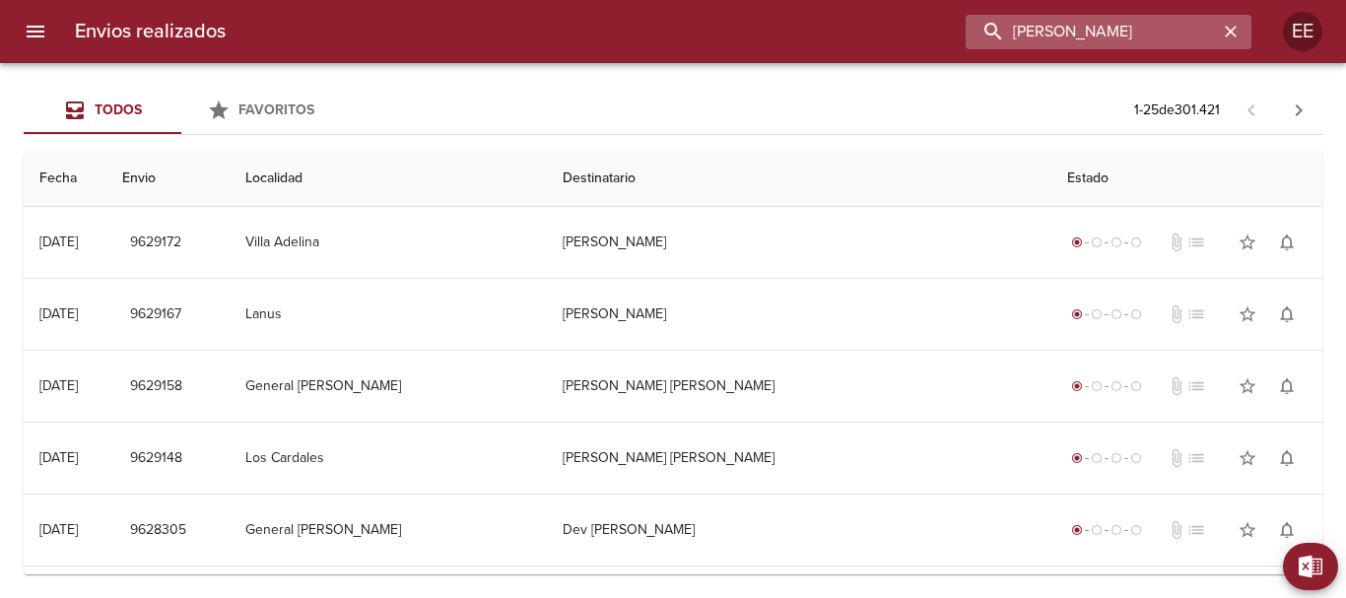
type input "[PERSON_NAME]"
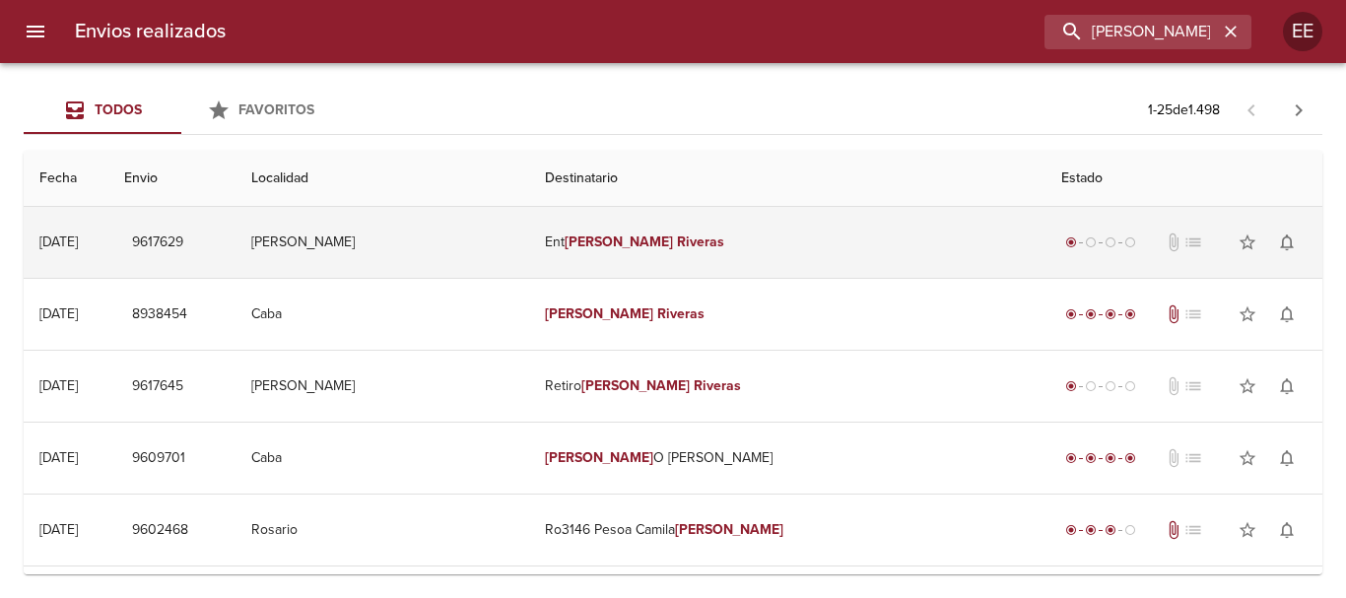
click at [674, 242] on em "[PERSON_NAME]" at bounding box center [619, 242] width 109 height 17
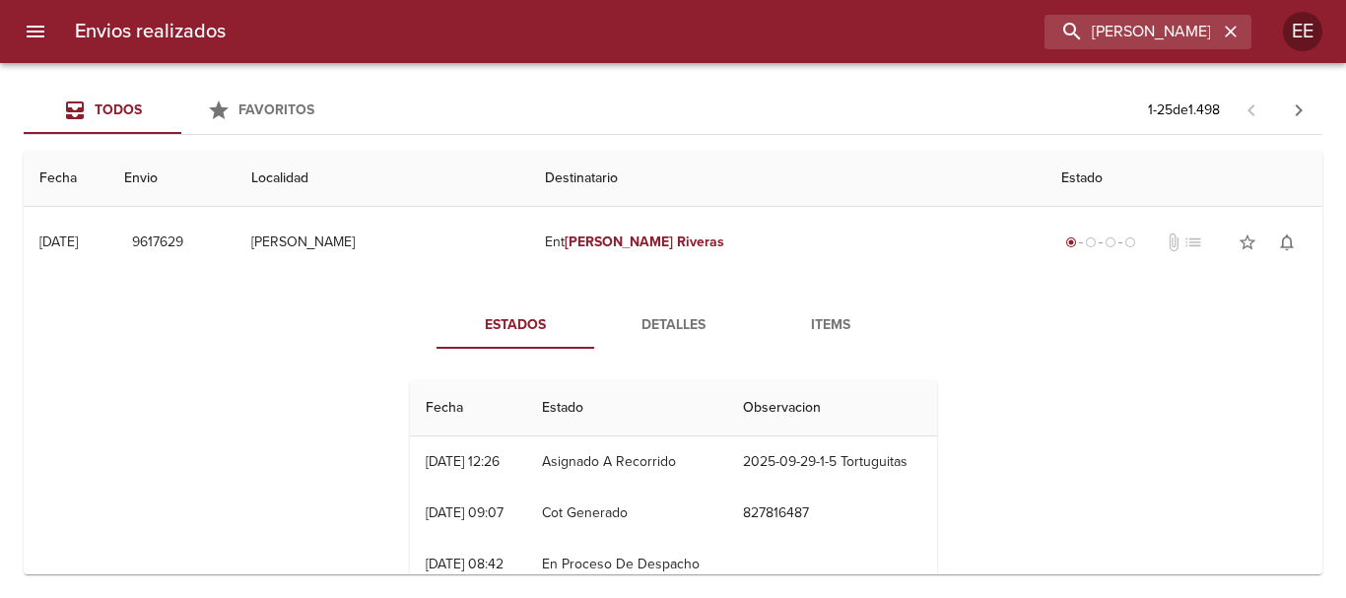
drag, startPoint x: 690, startPoint y: 242, endPoint x: 1182, endPoint y: 463, distance: 539.8
click at [1181, 466] on div "Estados Detalles Items Fecha Estado Observacion 26/09 [DATE] 12:26 Asignado A R…" at bounding box center [672, 454] width 1267 height 352
click at [1228, 38] on icon "button" at bounding box center [1231, 32] width 20 height 20
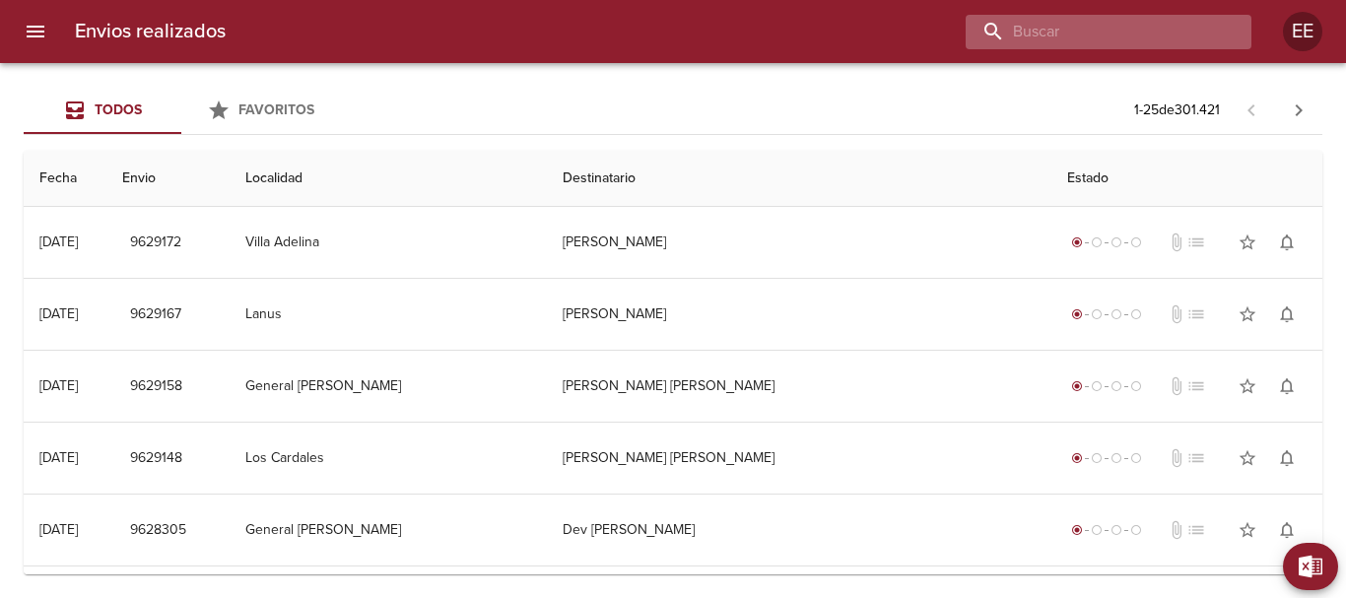
click at [1125, 17] on input "buscar" at bounding box center [1092, 32] width 252 height 34
type input "[PERSON_NAME] [PERSON_NAME]"
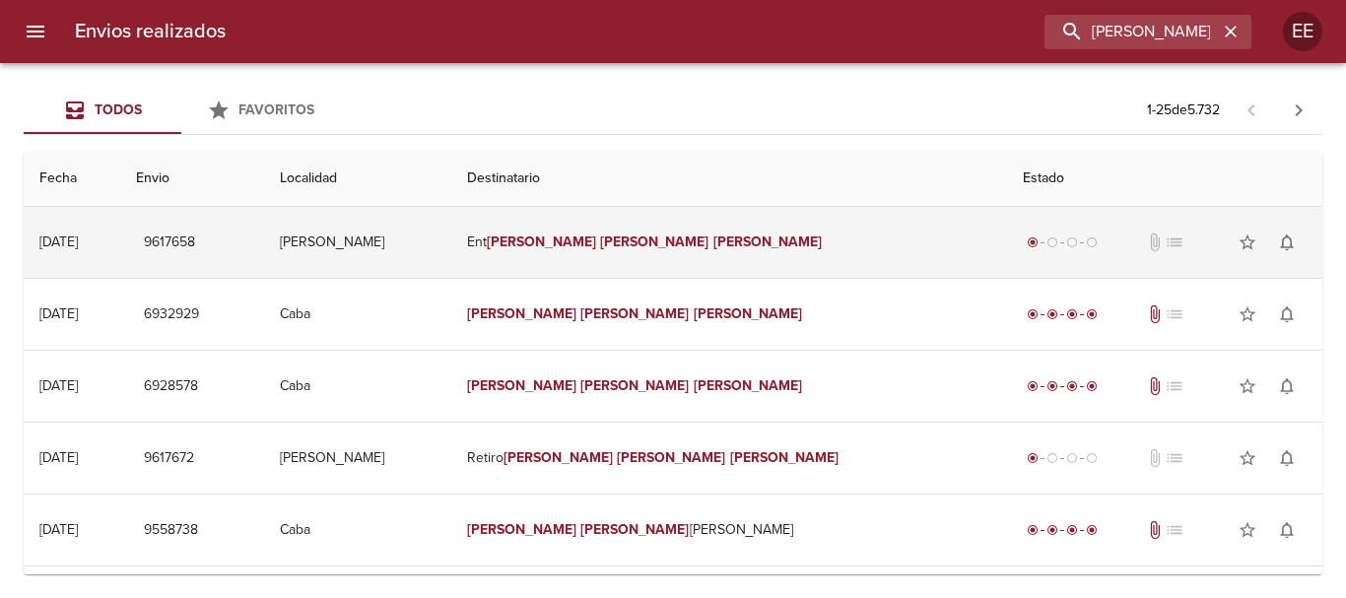
drag, startPoint x: 696, startPoint y: 250, endPoint x: 610, endPoint y: 247, distance: 85.8
click at [596, 247] on em "[PERSON_NAME]" at bounding box center [541, 242] width 109 height 17
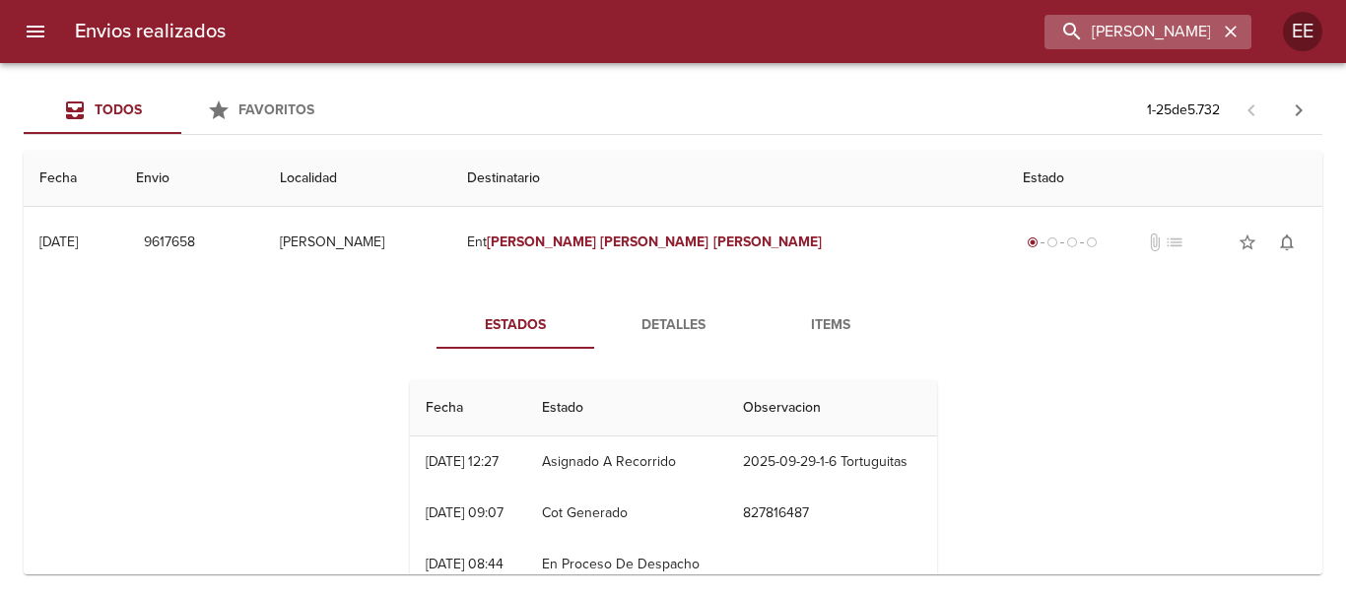
click at [1242, 36] on button "button" at bounding box center [1231, 32] width 26 height 26
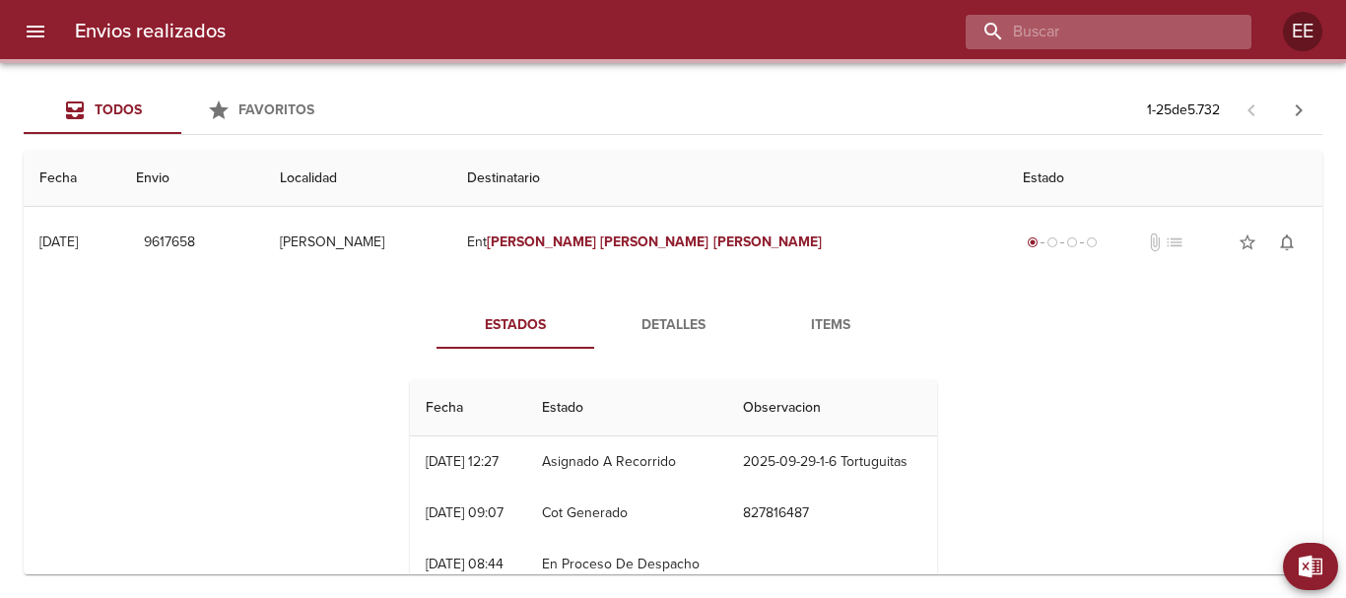
click at [1147, 36] on input "buscar" at bounding box center [1092, 32] width 252 height 34
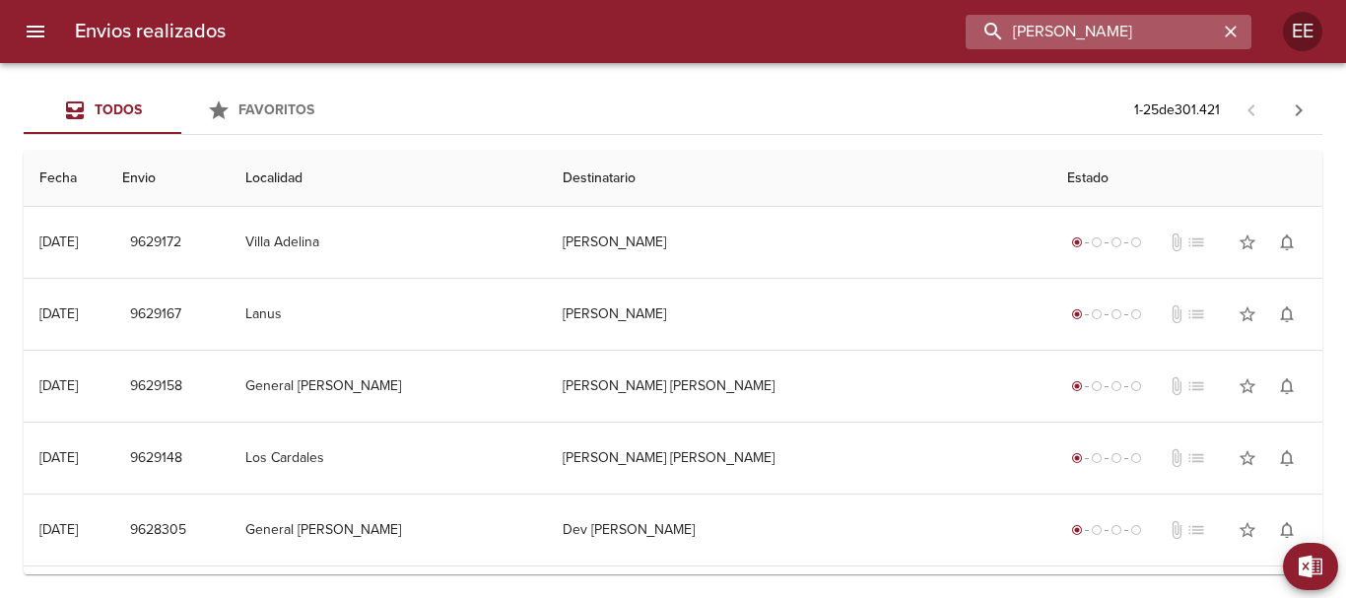
type input "[PERSON_NAME]"
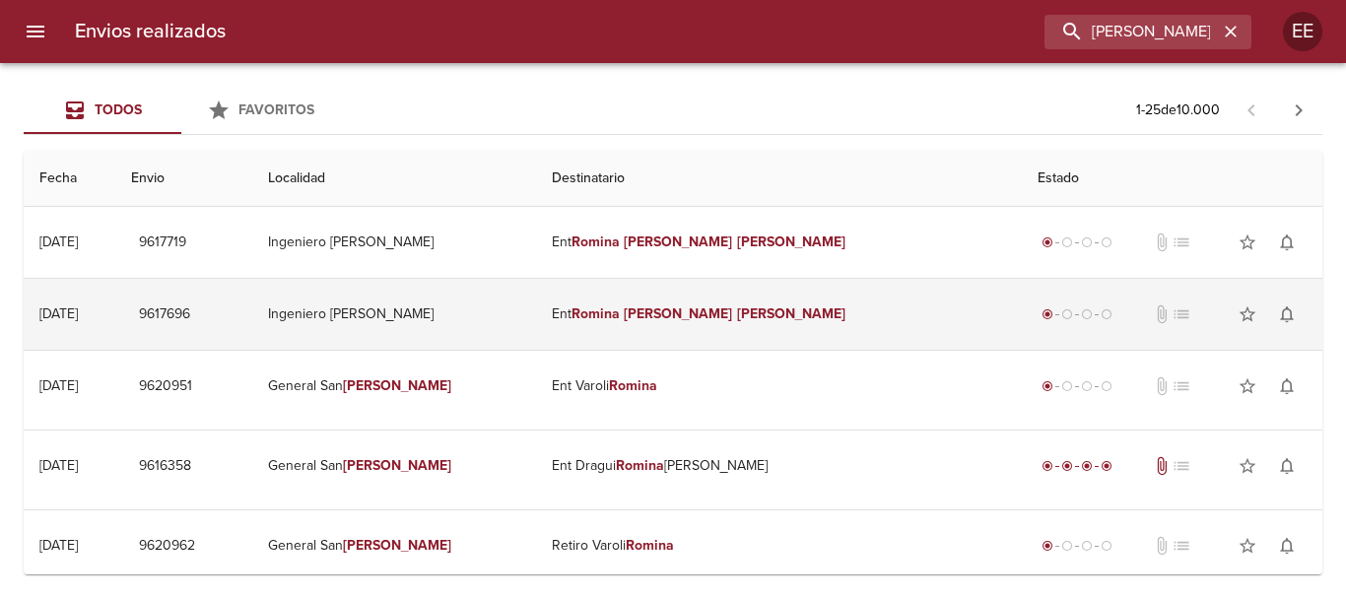
drag, startPoint x: 719, startPoint y: 315, endPoint x: 730, endPoint y: 316, distance: 10.9
click at [720, 314] on em "[PERSON_NAME]" at bounding box center [678, 313] width 109 height 17
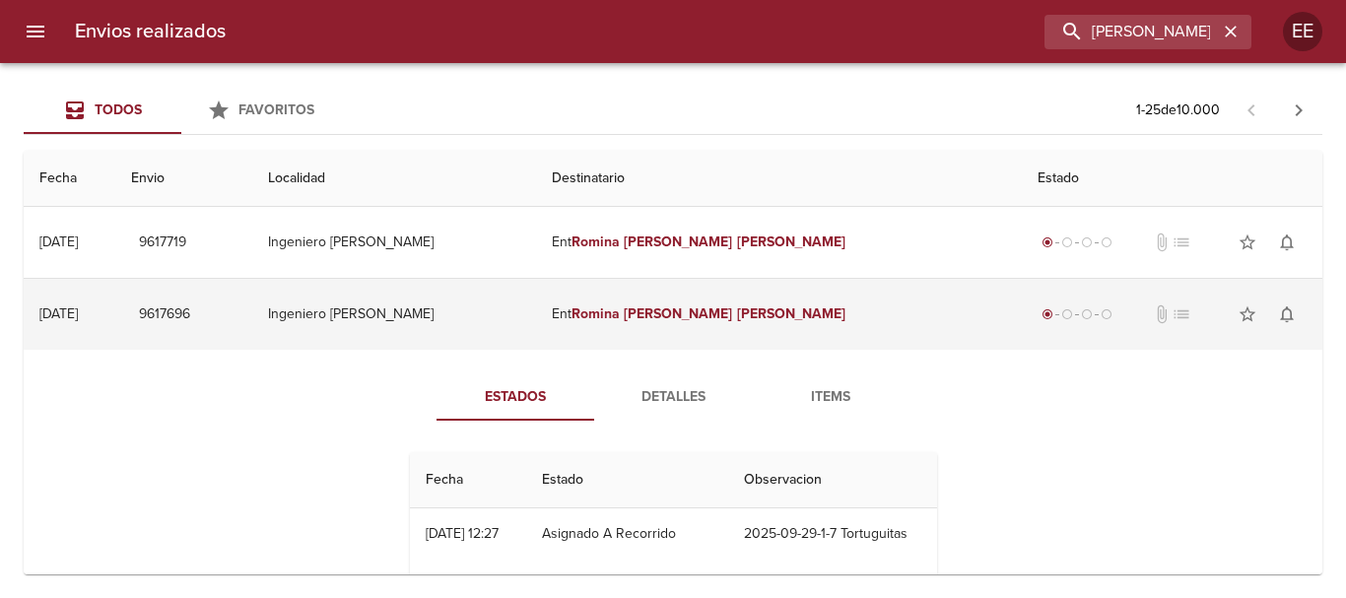
click at [679, 297] on td "Ent [PERSON_NAME]" at bounding box center [779, 314] width 486 height 71
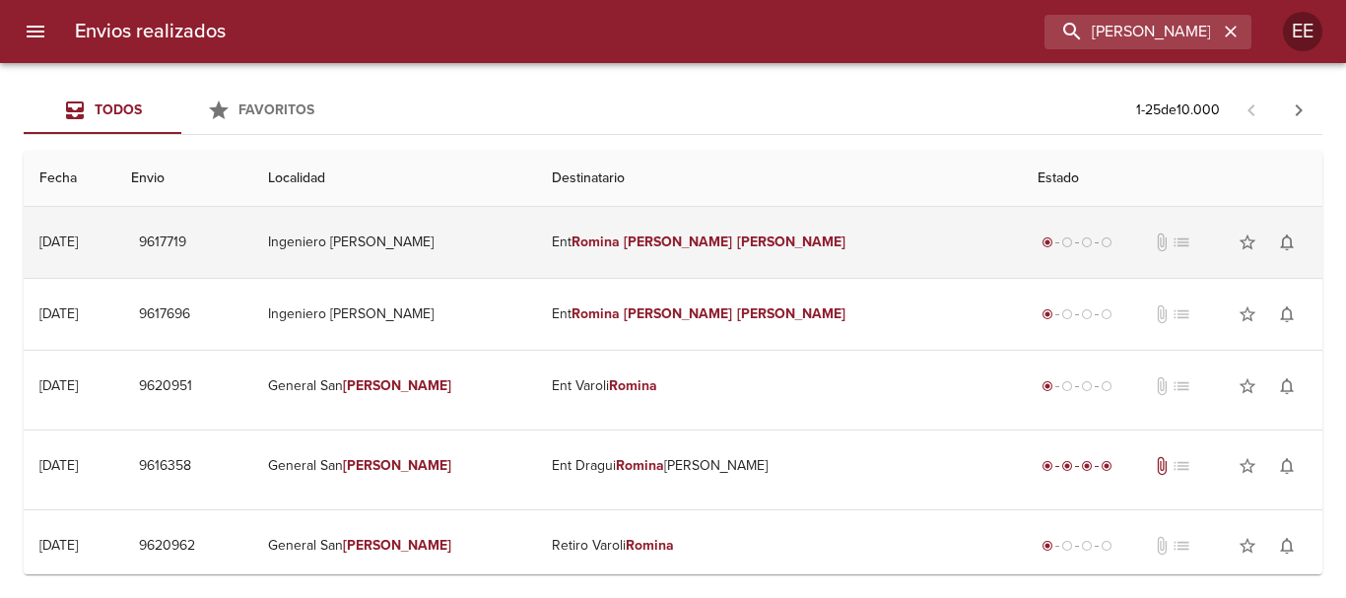
click at [620, 235] on em "Romina" at bounding box center [595, 242] width 48 height 17
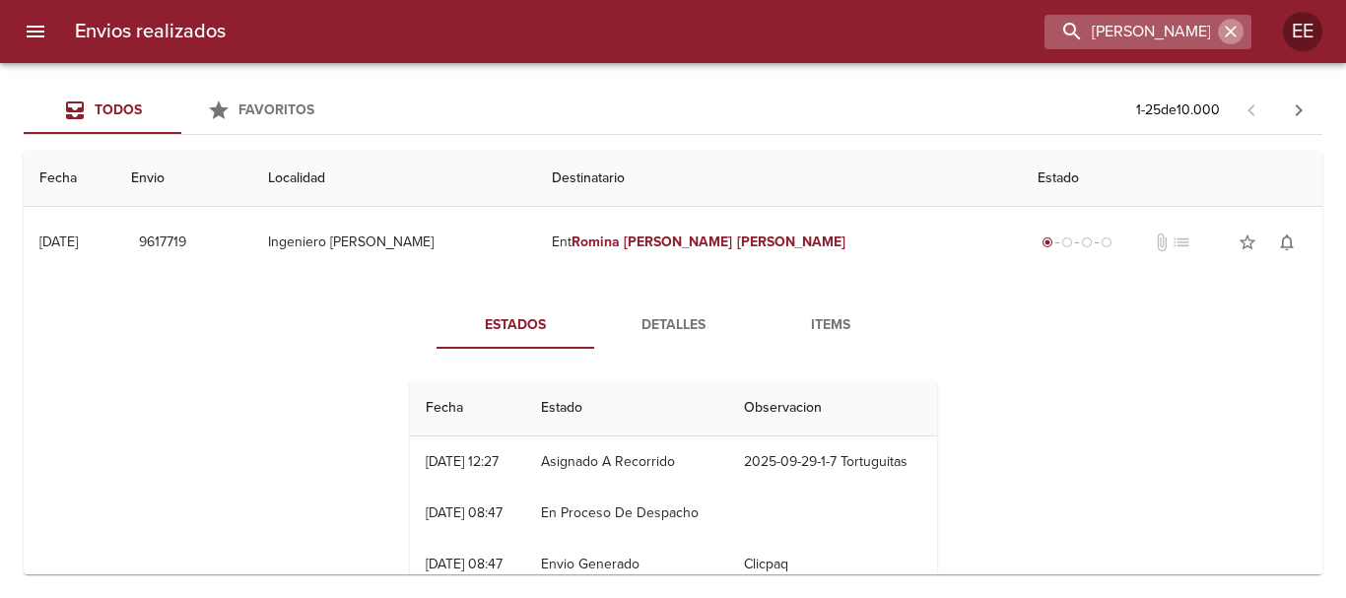
click at [1233, 33] on icon "button" at bounding box center [1231, 32] width 12 height 12
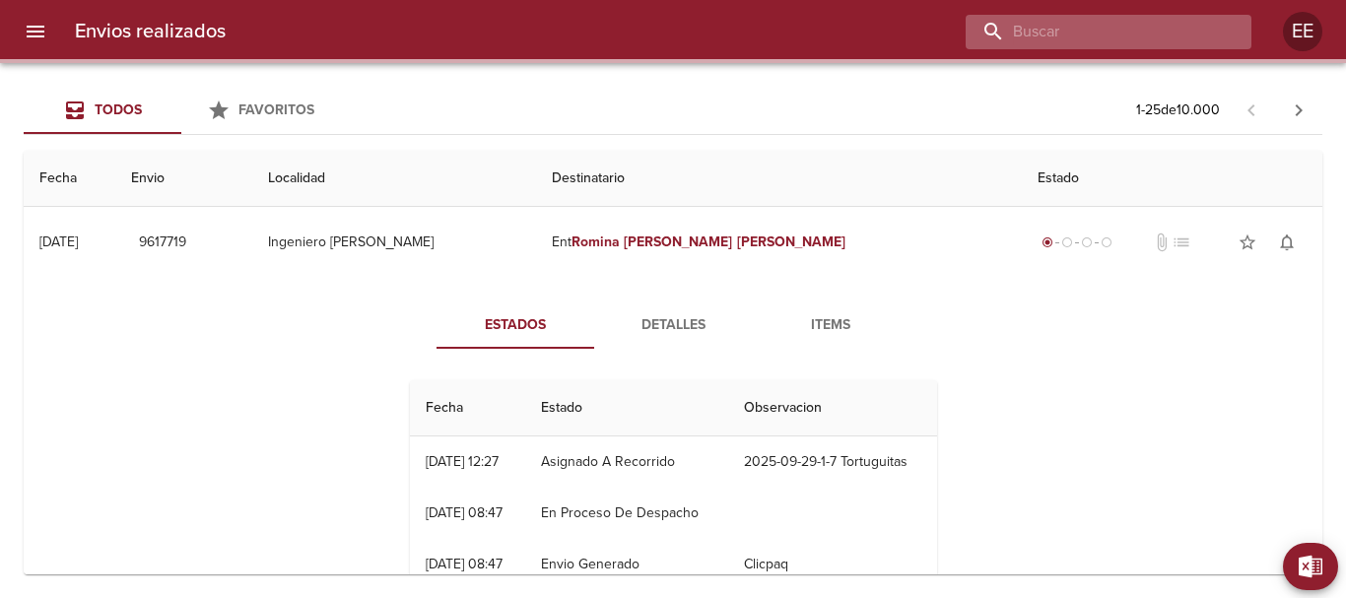
click at [1157, 24] on input "buscar" at bounding box center [1092, 32] width 252 height 34
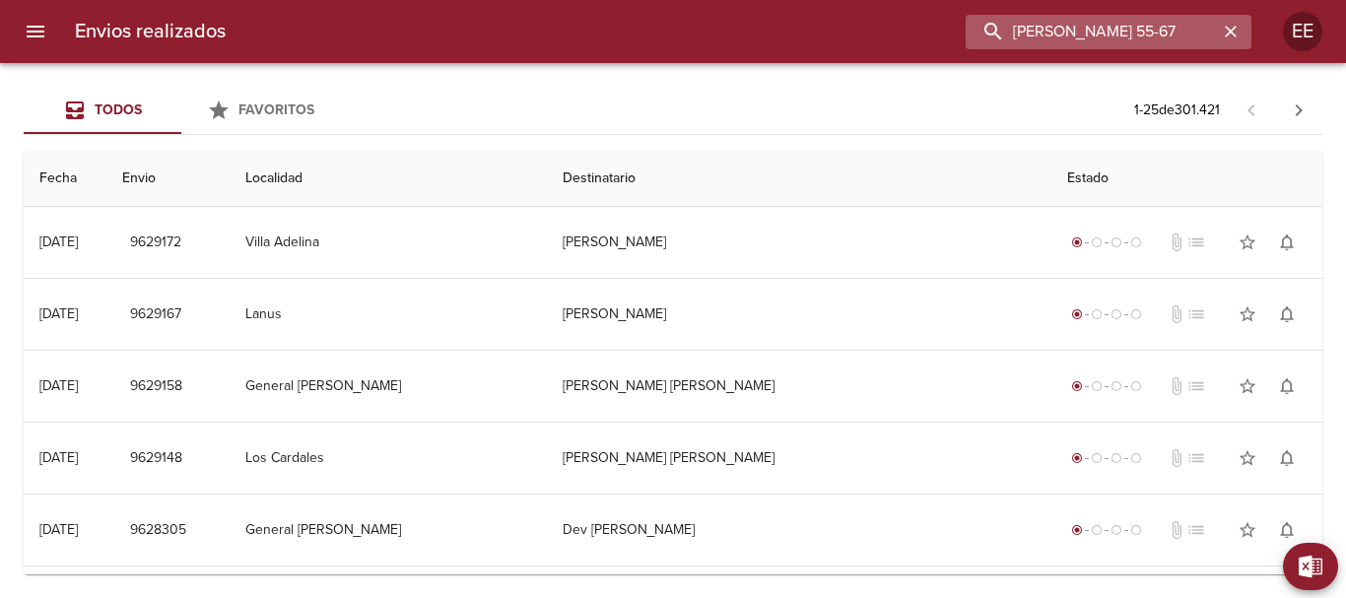
type input "[PERSON_NAME] 55-67"
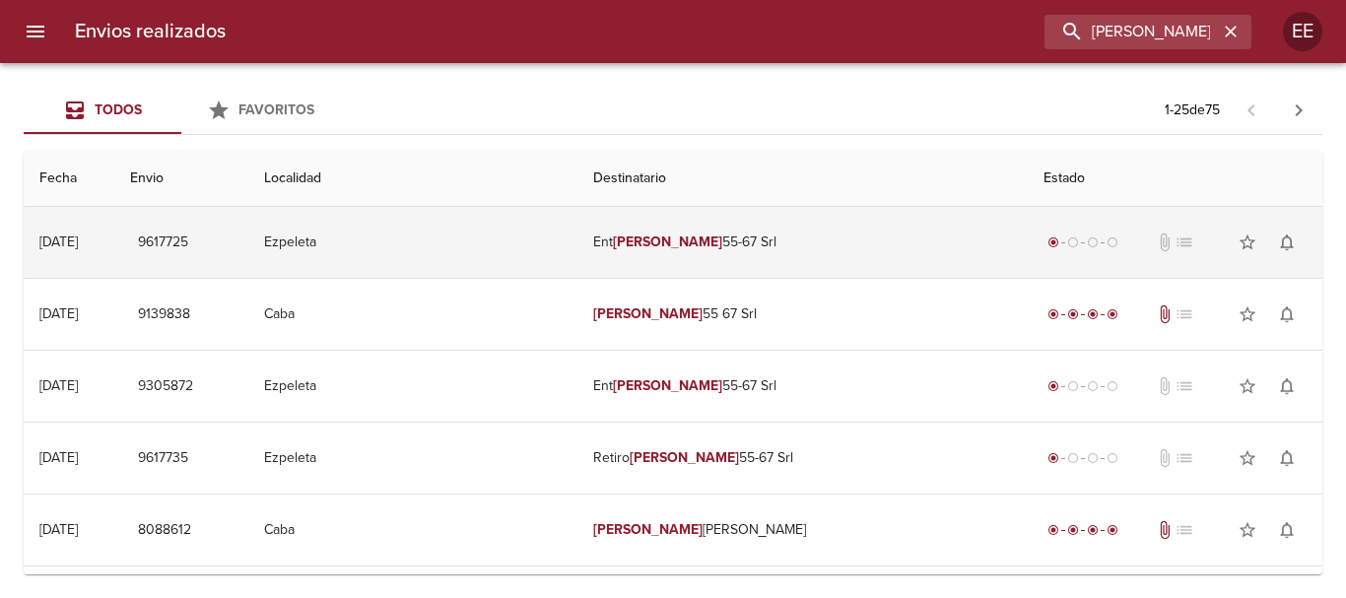
click at [788, 249] on td "Ent [PERSON_NAME] 55-67 Srl" at bounding box center [802, 242] width 450 height 71
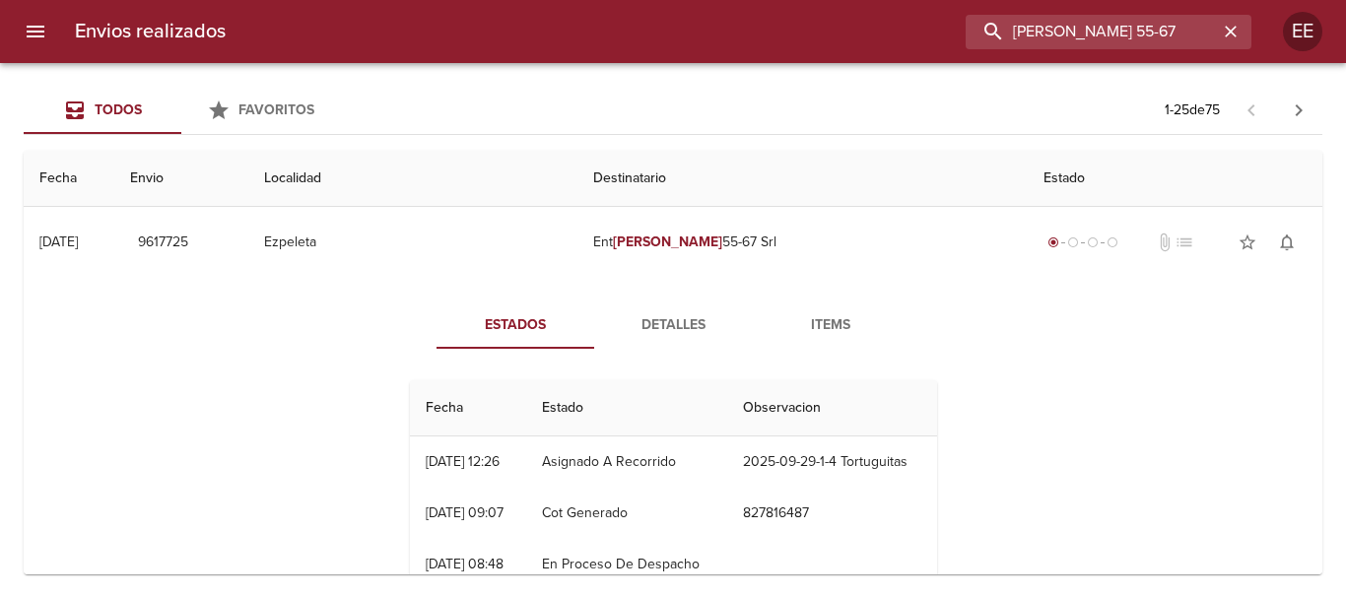
drag, startPoint x: 1200, startPoint y: 29, endPoint x: 834, endPoint y: 16, distance: 365.7
click at [834, 16] on div "[PERSON_NAME] 55-67" at bounding box center [746, 32] width 1010 height 34
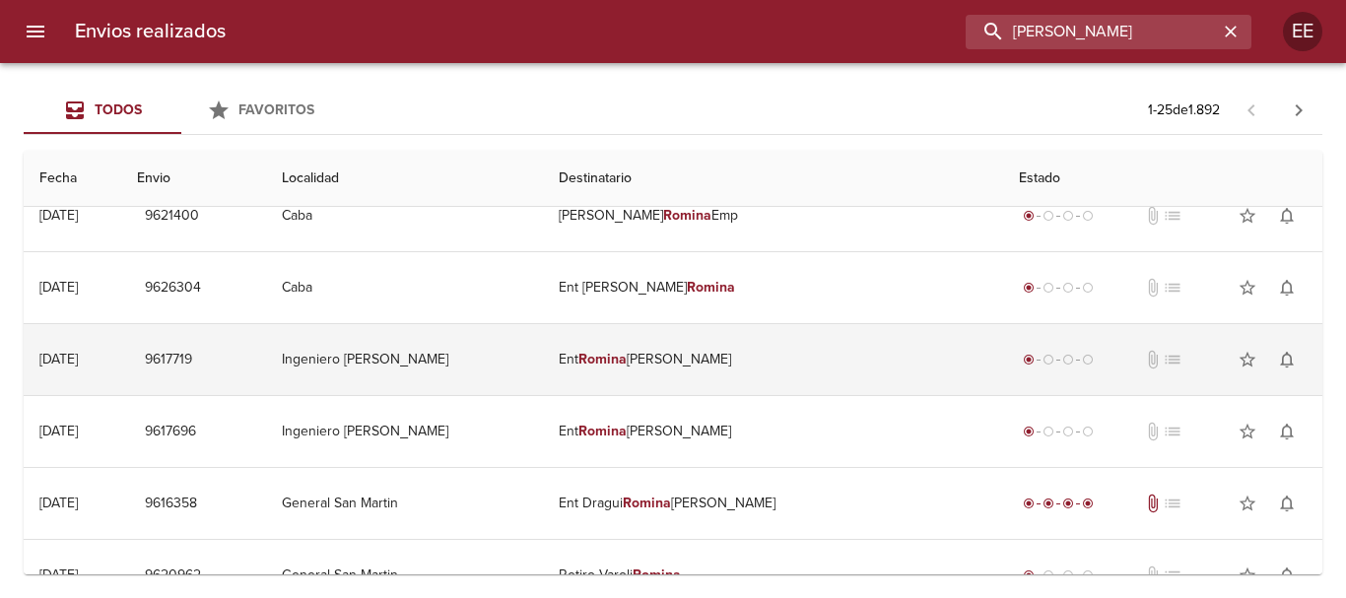
scroll to position [197, 0]
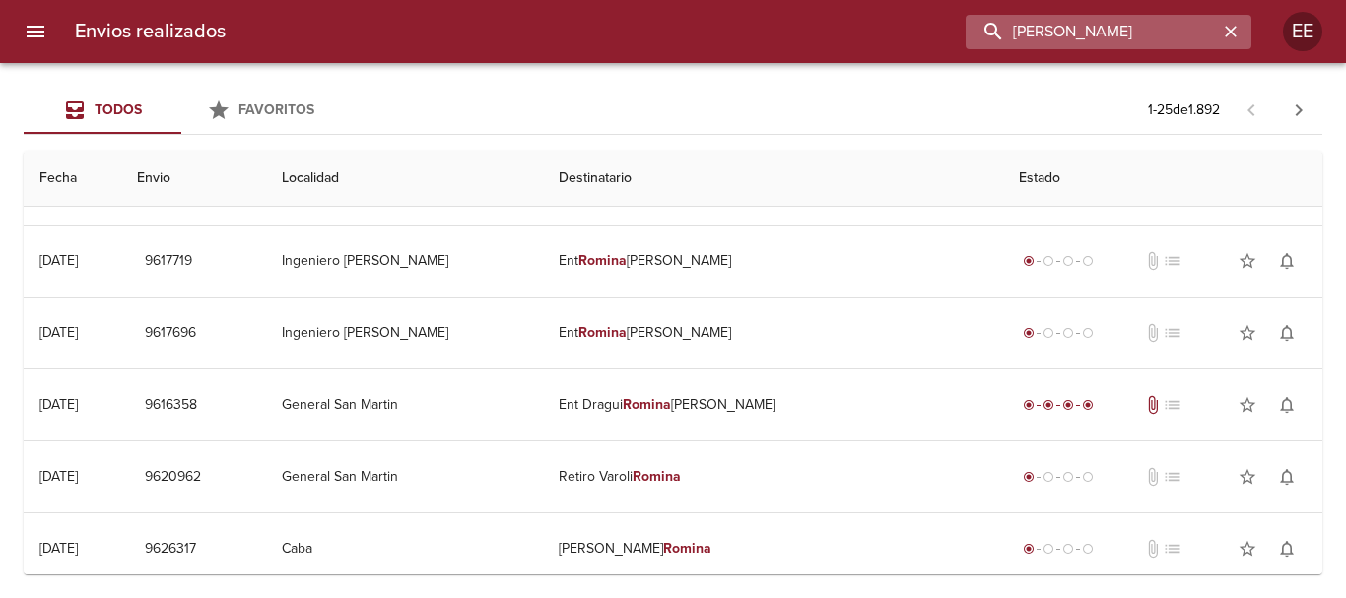
click at [1125, 28] on input "[PERSON_NAME]" at bounding box center [1092, 32] width 252 height 34
type input "[PERSON_NAME]"
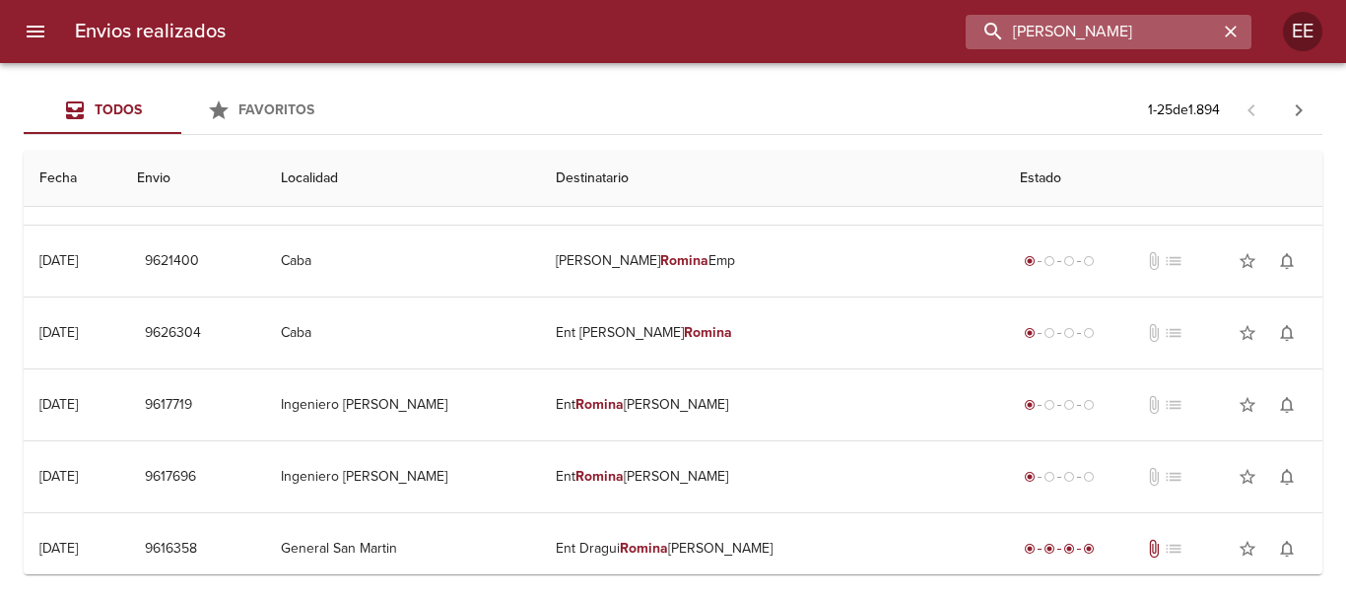
scroll to position [0, 0]
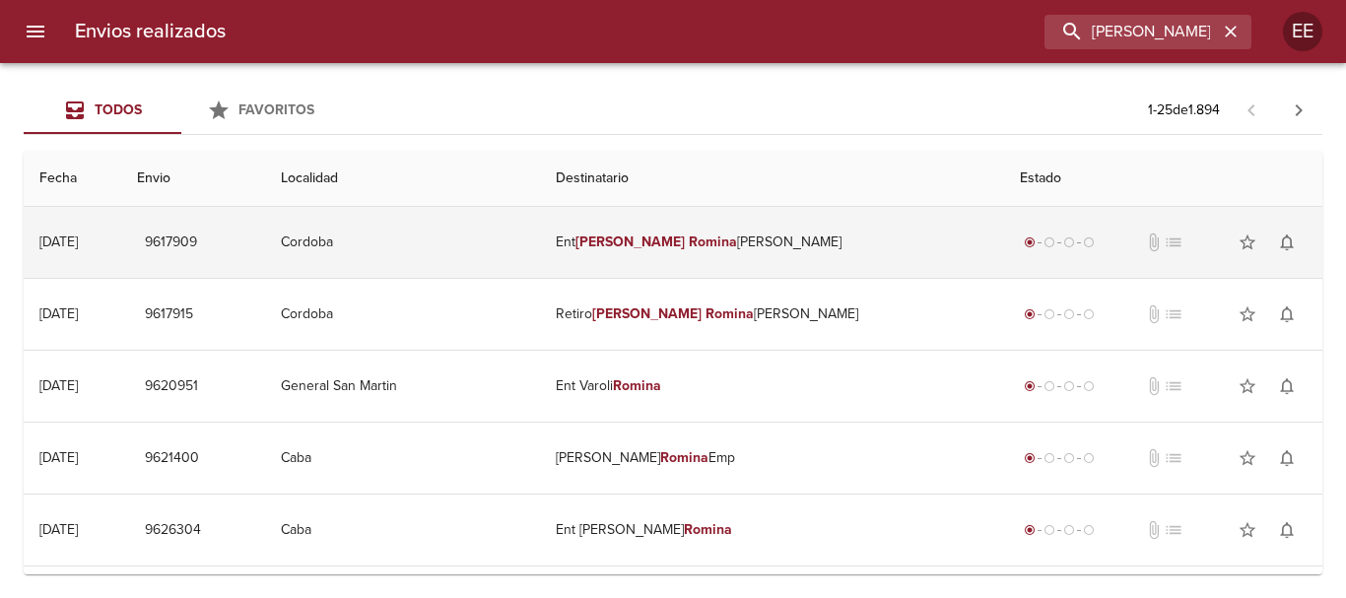
drag, startPoint x: 692, startPoint y: 234, endPoint x: 677, endPoint y: 251, distance: 22.3
click at [685, 239] on em "[PERSON_NAME]" at bounding box center [629, 242] width 109 height 17
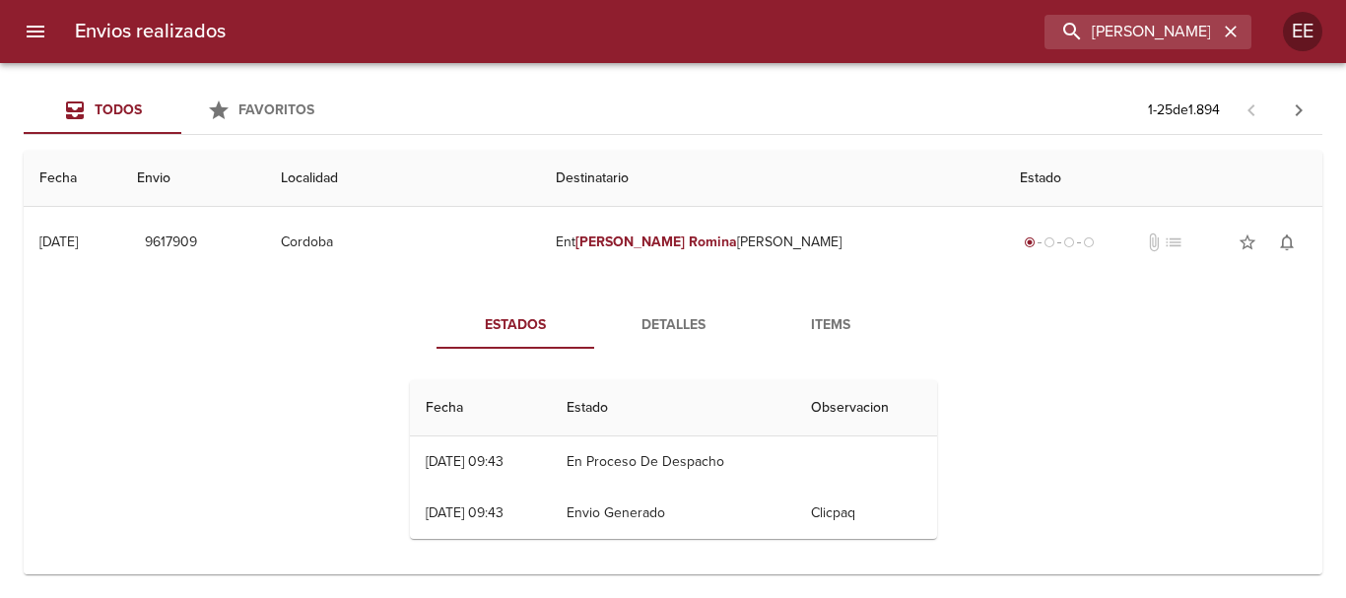
drag, startPoint x: 688, startPoint y: 320, endPoint x: 1128, endPoint y: 354, distance: 441.7
click at [688, 321] on span "Detalles" at bounding box center [673, 325] width 134 height 25
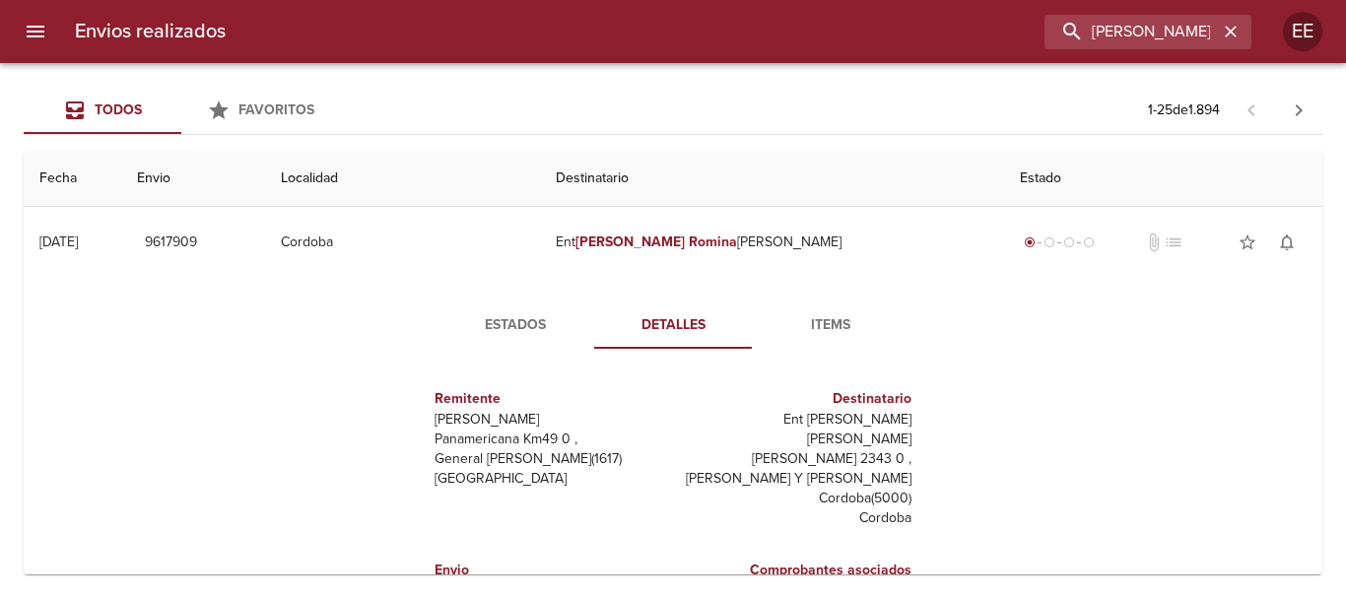
click at [502, 314] on span "Estados" at bounding box center [515, 325] width 134 height 25
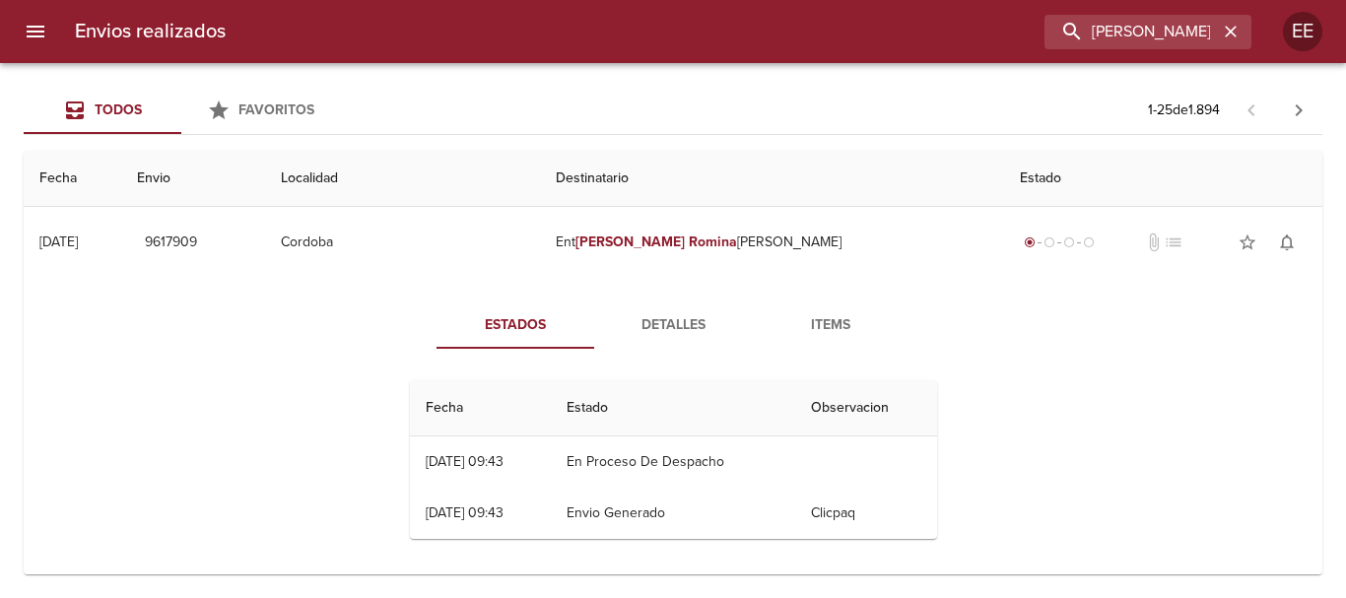
scroll to position [99, 0]
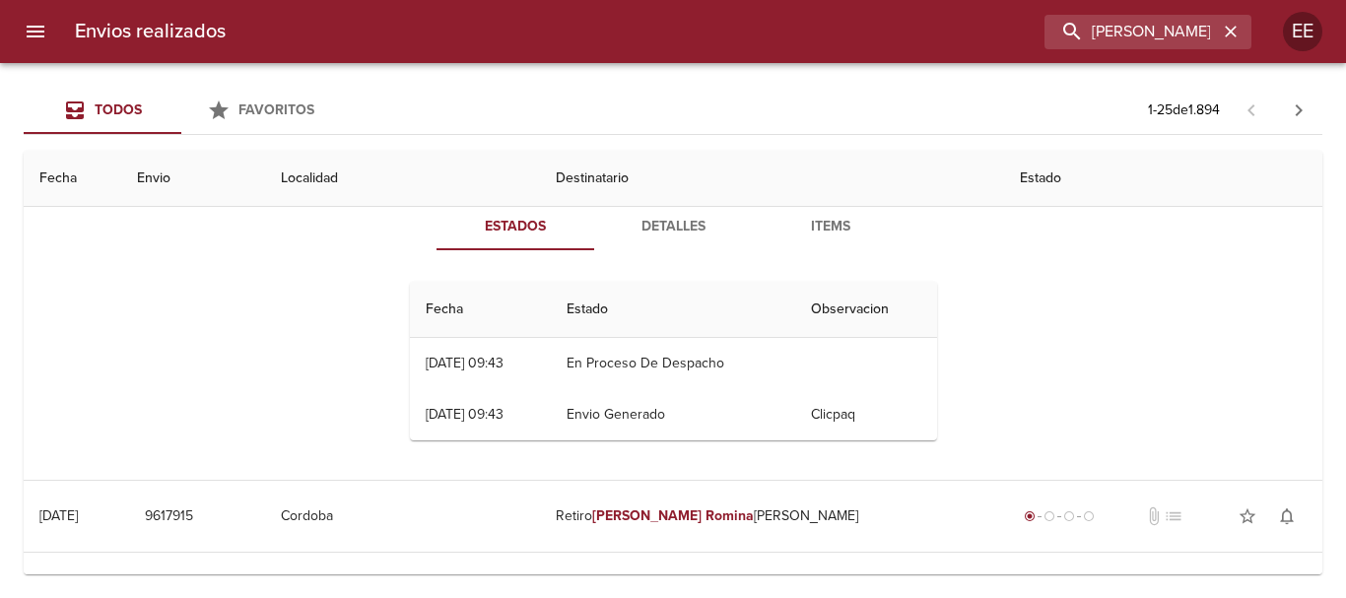
click at [840, 218] on span "Items" at bounding box center [831, 227] width 134 height 25
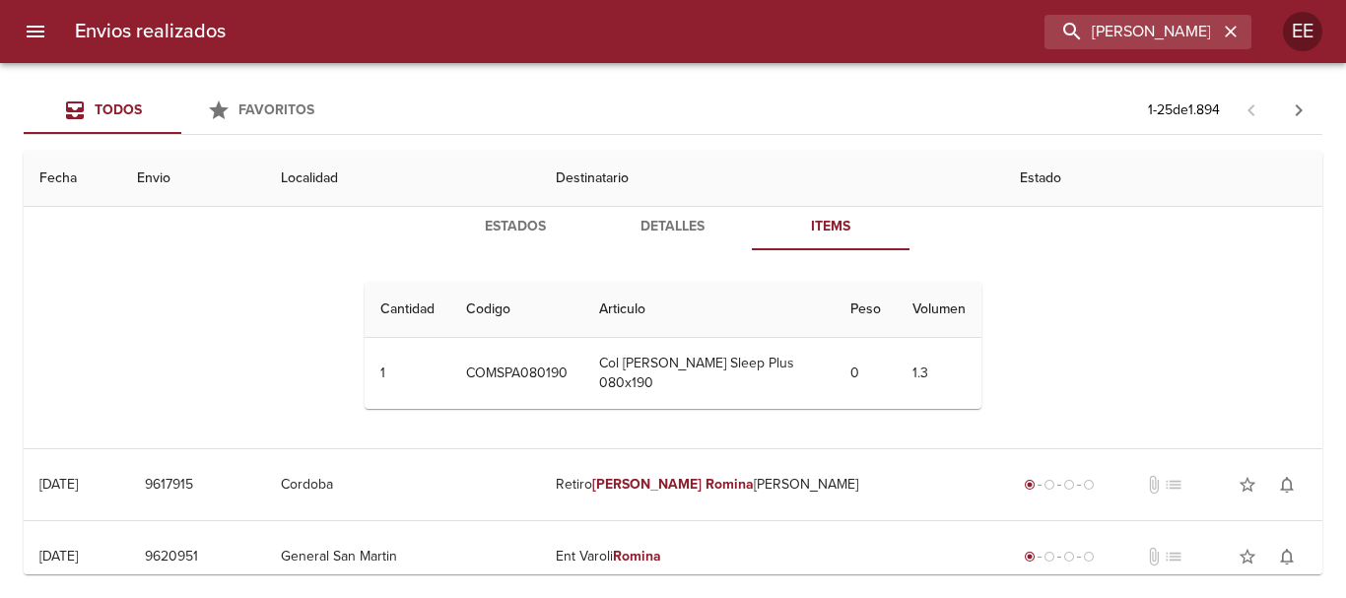
drag, startPoint x: 521, startPoint y: 231, endPoint x: 623, endPoint y: 274, distance: 110.4
click at [522, 231] on span "Estados" at bounding box center [515, 227] width 134 height 25
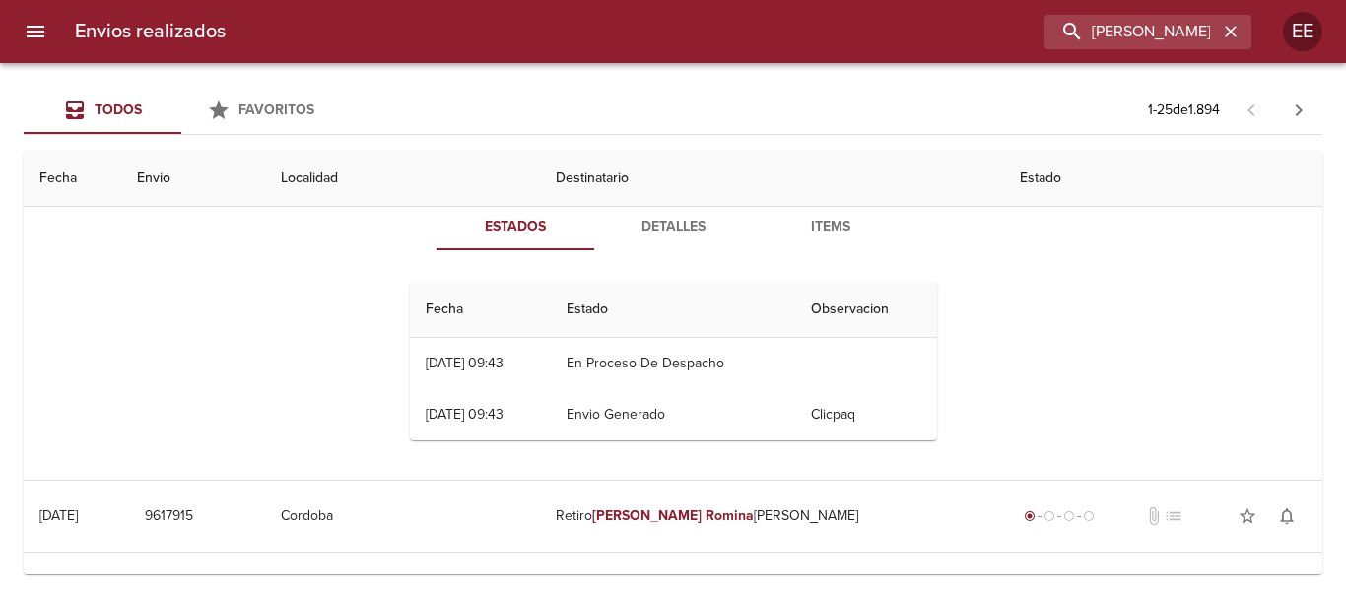
scroll to position [0, 0]
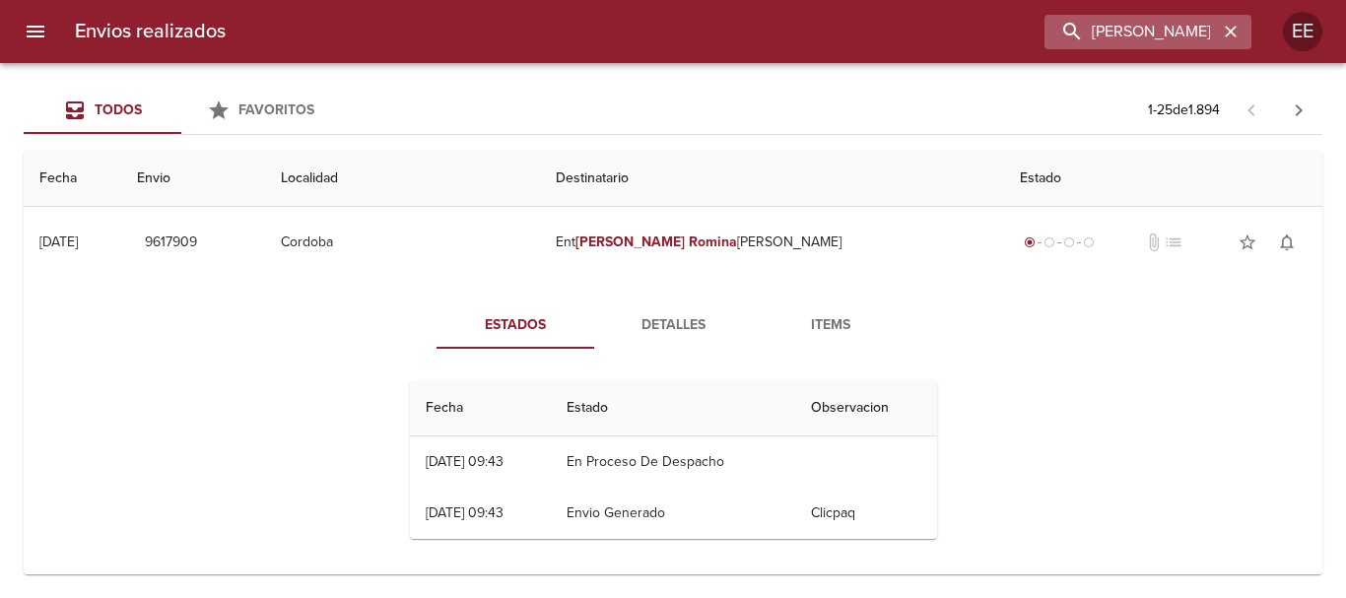
click at [1229, 44] on div "[PERSON_NAME]" at bounding box center [1147, 32] width 207 height 34
click at [1233, 26] on icon "button" at bounding box center [1231, 32] width 20 height 20
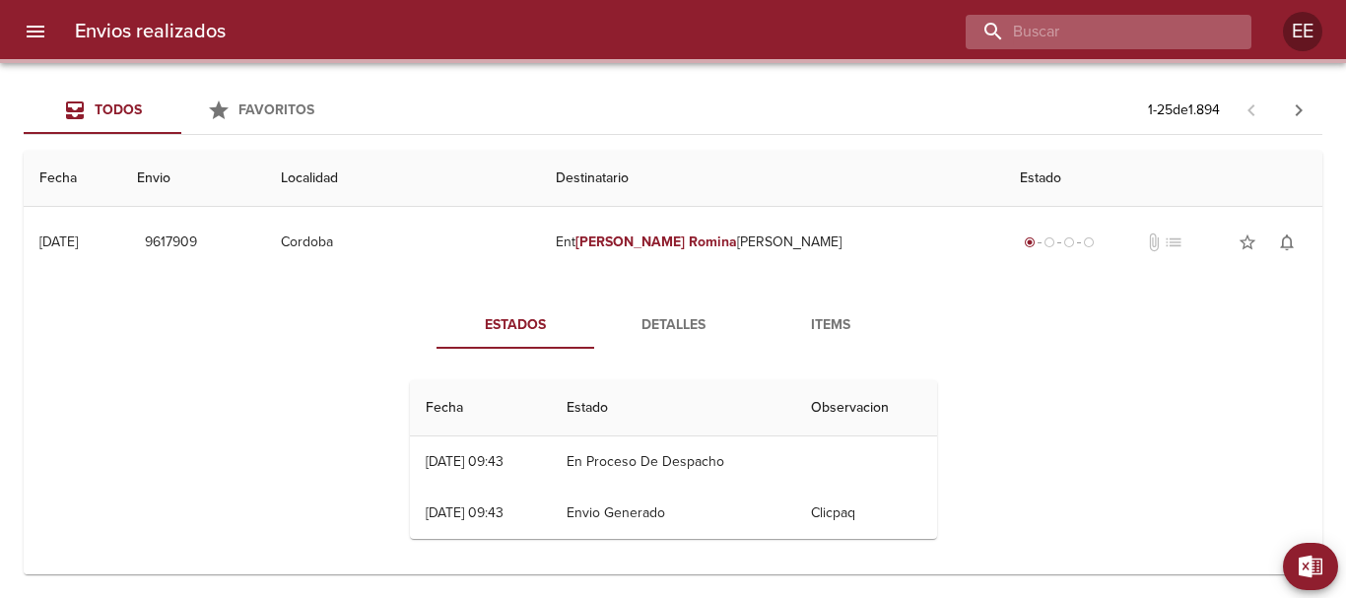
click at [1092, 30] on input "buscar" at bounding box center [1092, 32] width 252 height 34
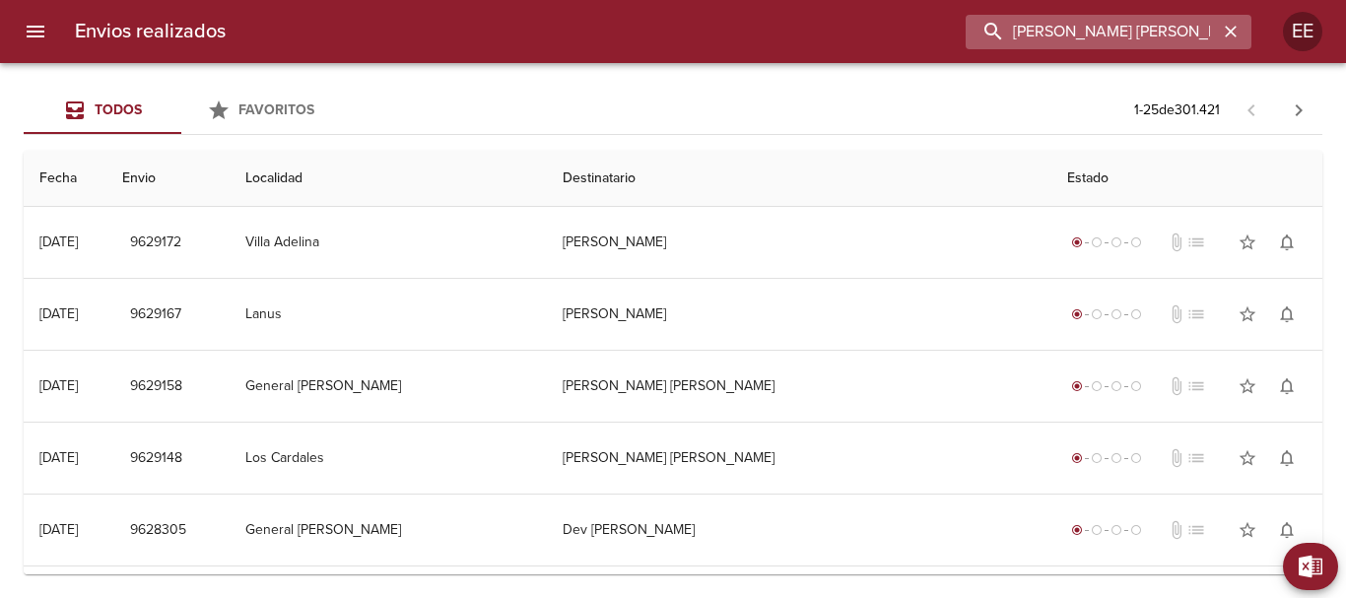
type input "[PERSON_NAME] [PERSON_NAME]"
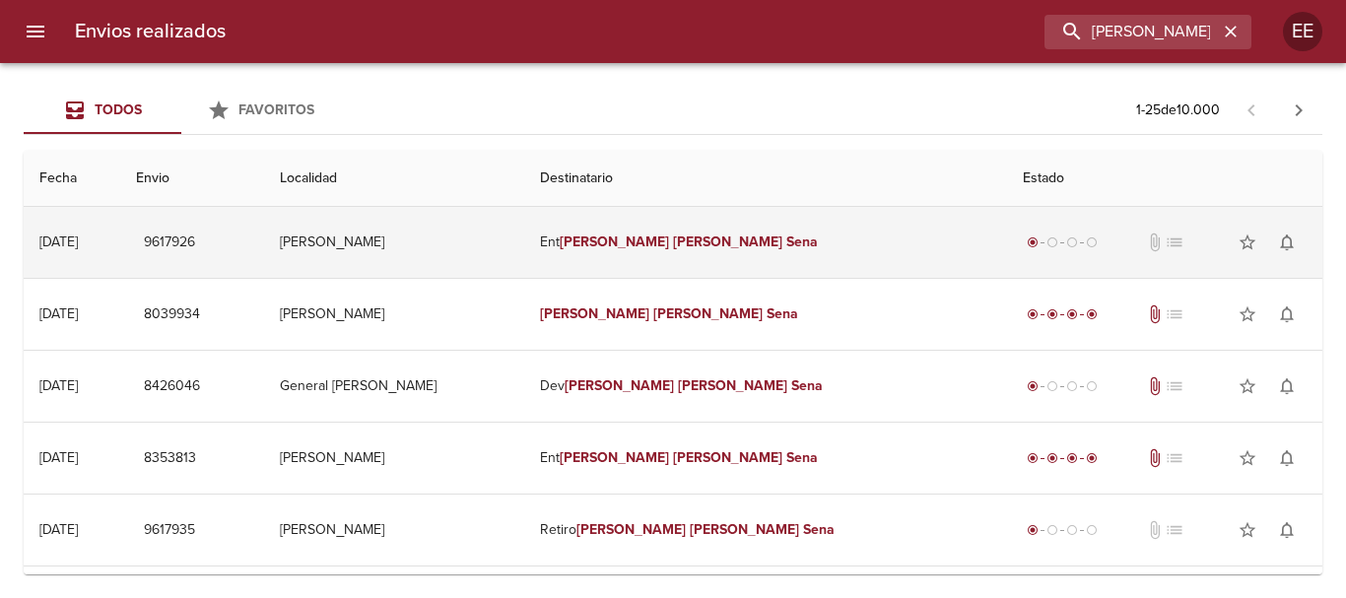
click at [716, 246] on em "[PERSON_NAME]" at bounding box center [727, 242] width 109 height 17
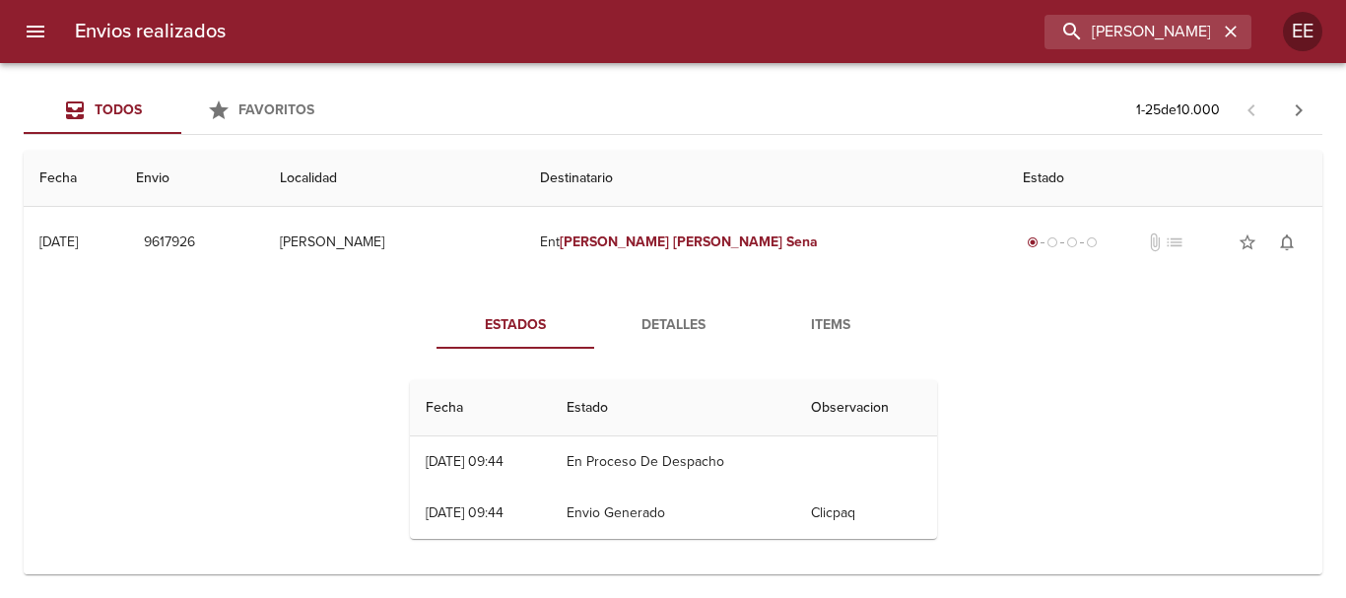
click at [1254, 36] on div "Envios realizados [PERSON_NAME] [PERSON_NAME] EE" at bounding box center [673, 31] width 1346 height 63
click at [1239, 32] on icon "button" at bounding box center [1231, 32] width 20 height 20
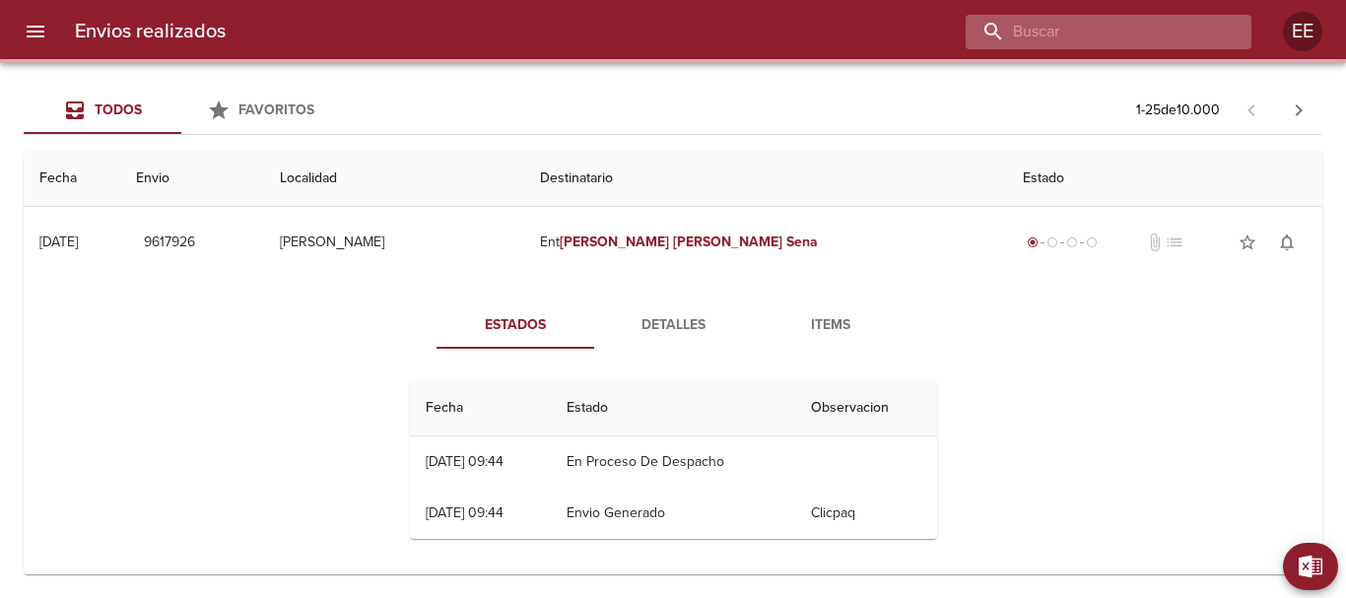
click at [1078, 25] on input "buscar" at bounding box center [1092, 32] width 252 height 34
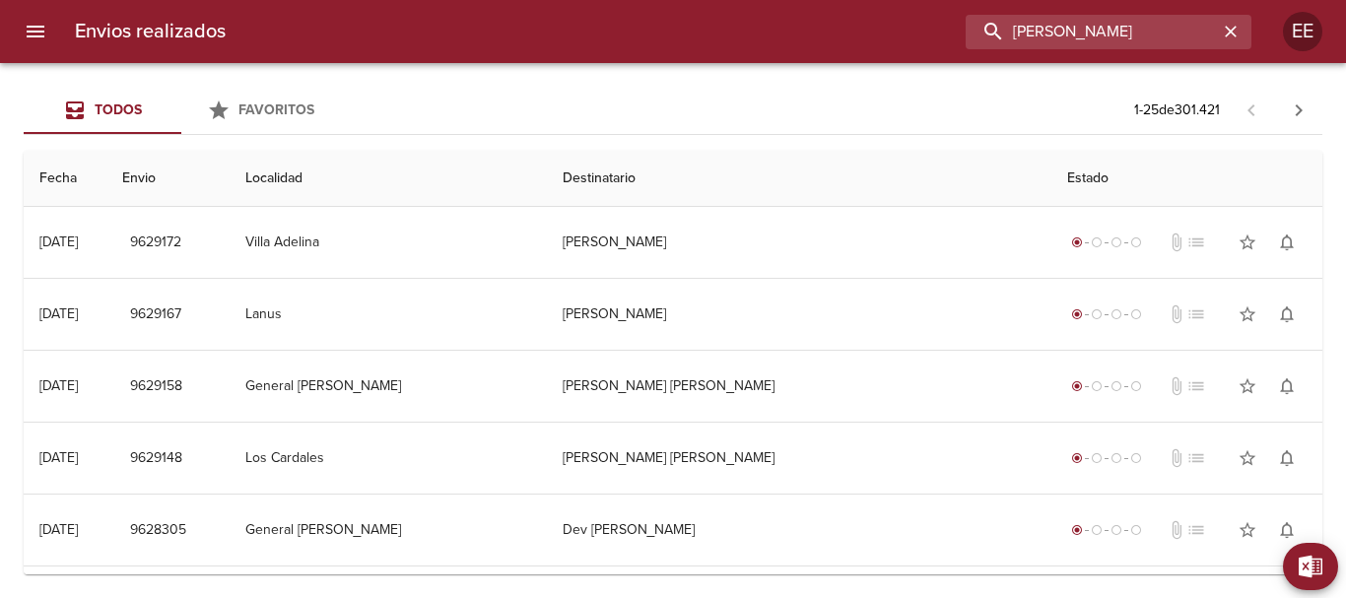
type input "[PERSON_NAME]"
